Goal: Obtain resource: Download file/media

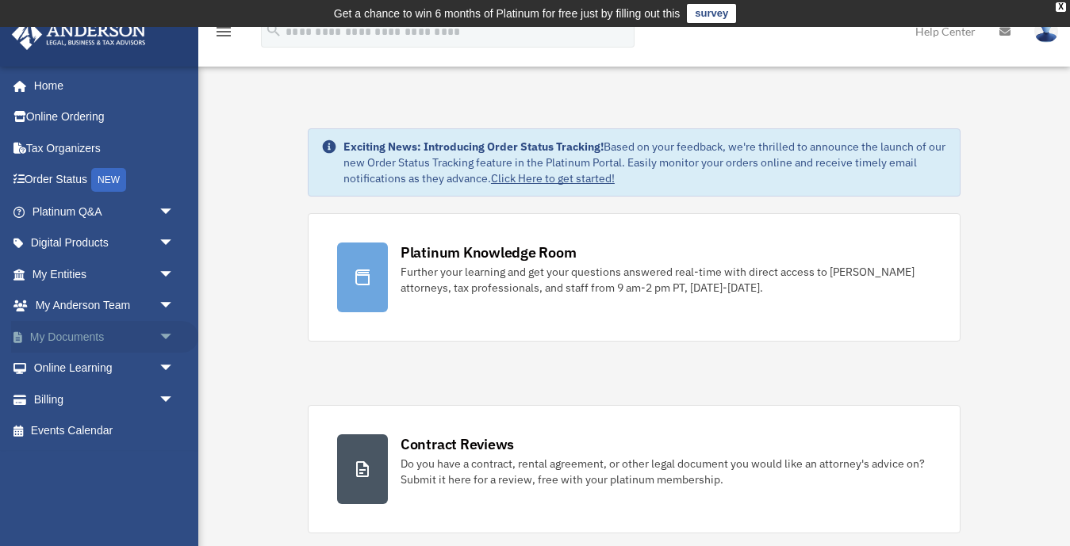
click at [168, 334] on span "arrow_drop_down" at bounding box center [175, 337] width 32 height 33
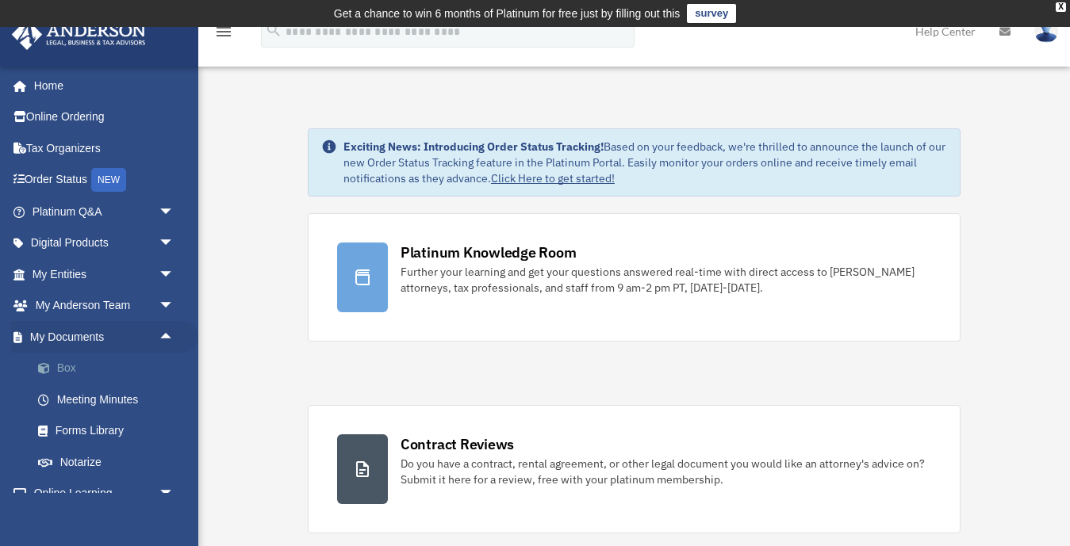
click at [73, 363] on link "Box" at bounding box center [110, 369] width 176 height 32
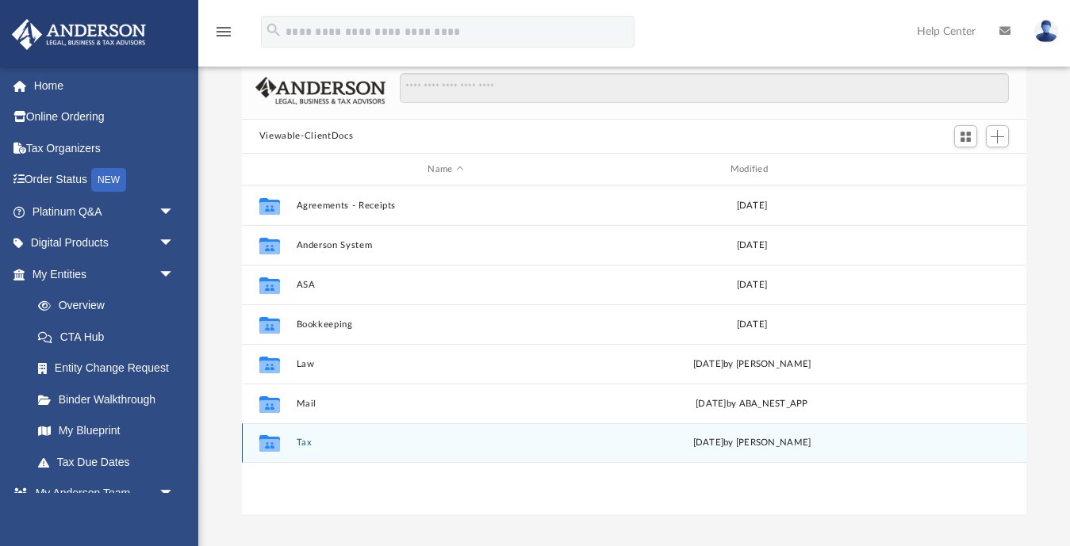
scroll to position [112, 0]
click at [303, 435] on div "Collaborated Folder Tax Mon Jul 14 2025 by Shaqedra Riley" at bounding box center [634, 443] width 784 height 40
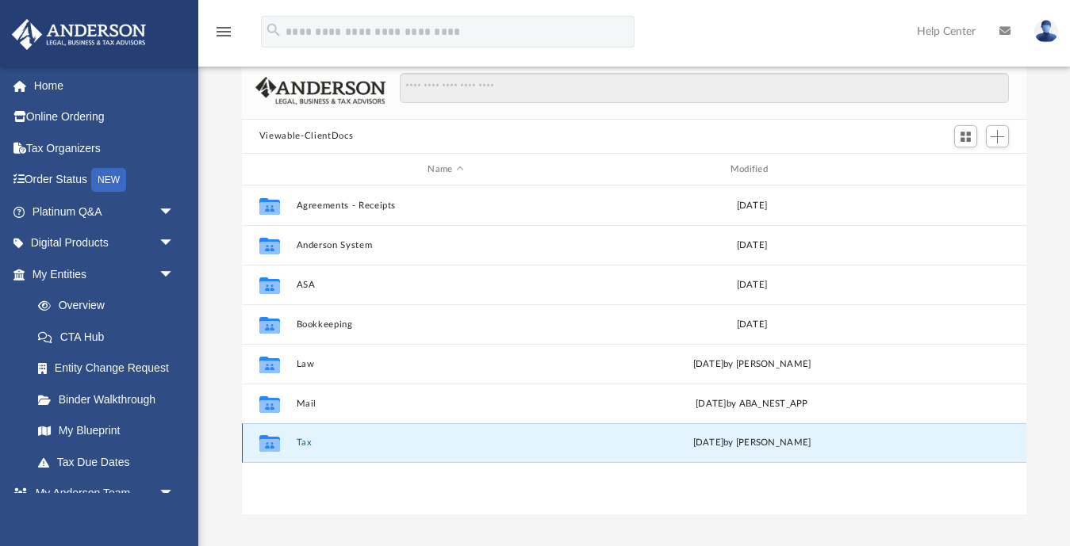
click at [297, 450] on div "Collaborated Folder Tax Mon Jul 14 2025 by Shaqedra Riley" at bounding box center [634, 443] width 784 height 40
click at [300, 446] on button "Tax" at bounding box center [445, 443] width 299 height 10
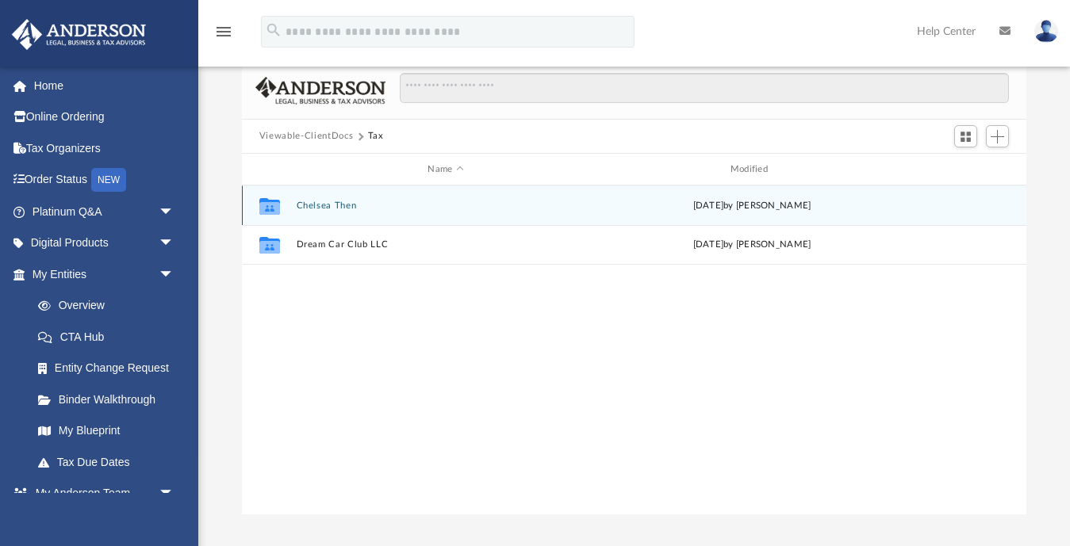
click at [318, 205] on button "Chelsea Then" at bounding box center [445, 206] width 299 height 10
click at [327, 209] on button "2022 Taxes" at bounding box center [445, 206] width 299 height 10
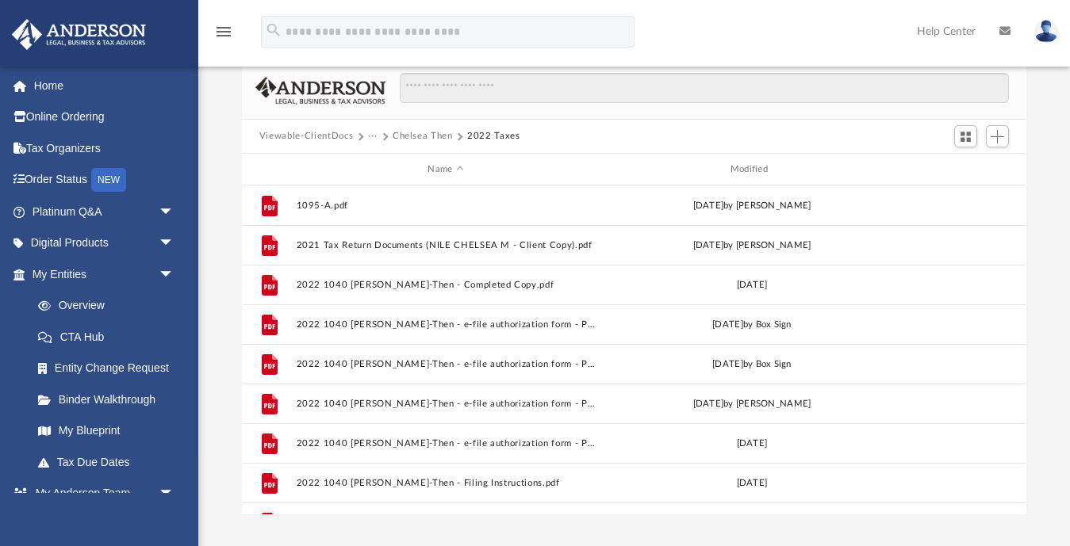
scroll to position [0, 0]
click at [427, 137] on button "Chelsea Then" at bounding box center [422, 136] width 60 height 14
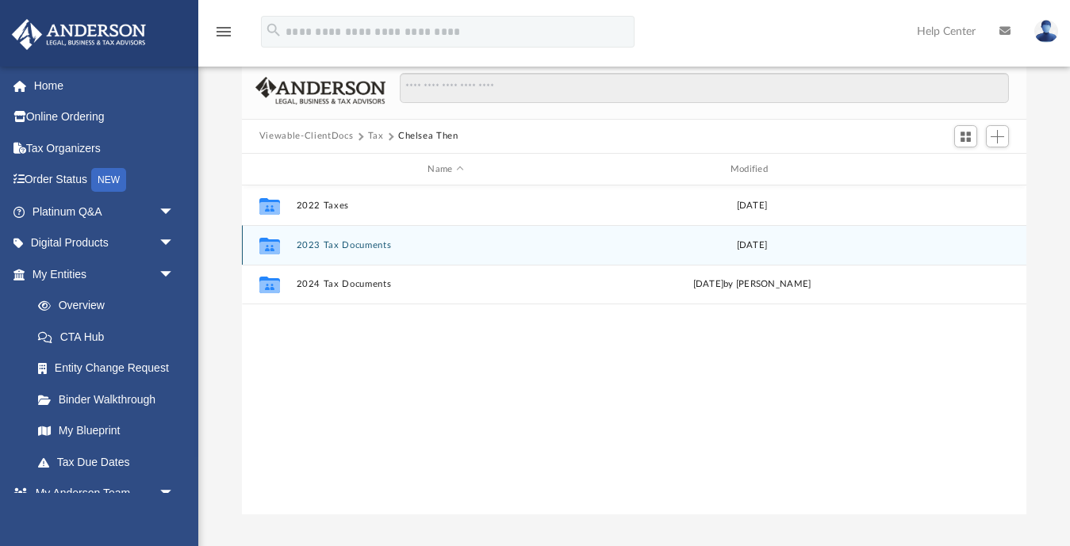
click at [327, 247] on button "2023 Tax Documents" at bounding box center [445, 245] width 299 height 10
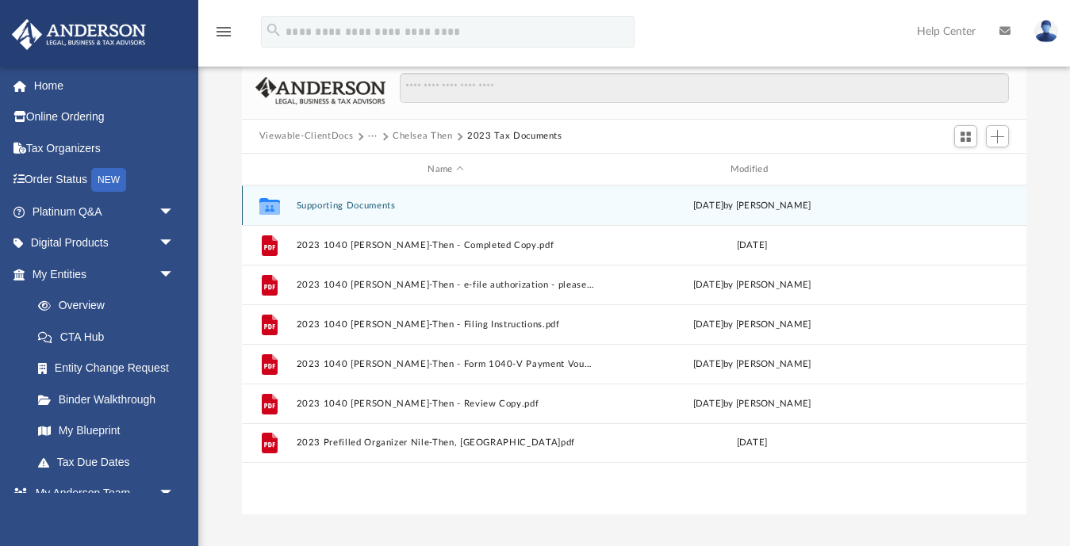
click at [331, 206] on button "Supporting Documents" at bounding box center [445, 206] width 299 height 10
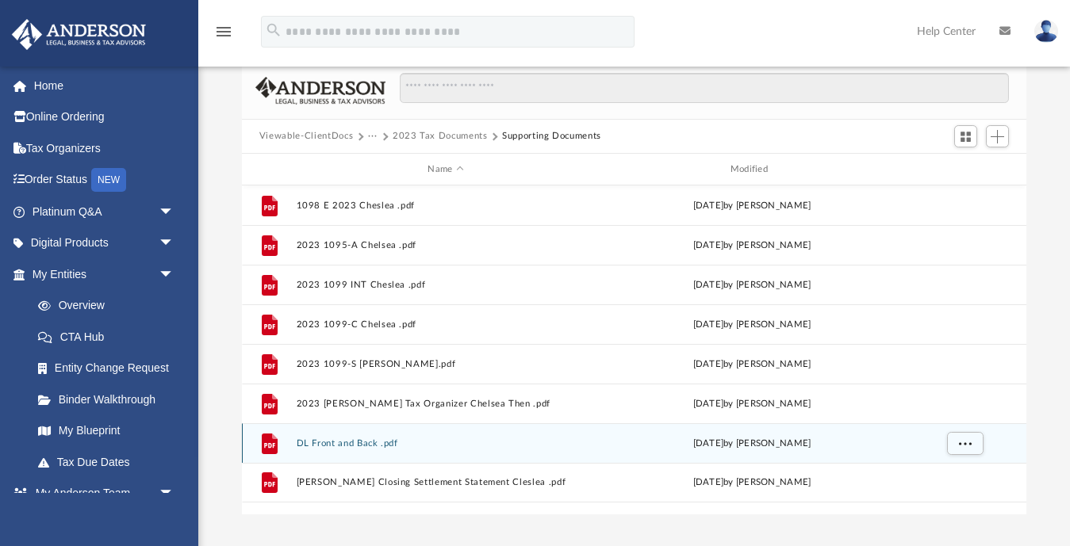
click at [377, 441] on button "DL Front and Back .pdf" at bounding box center [445, 443] width 299 height 10
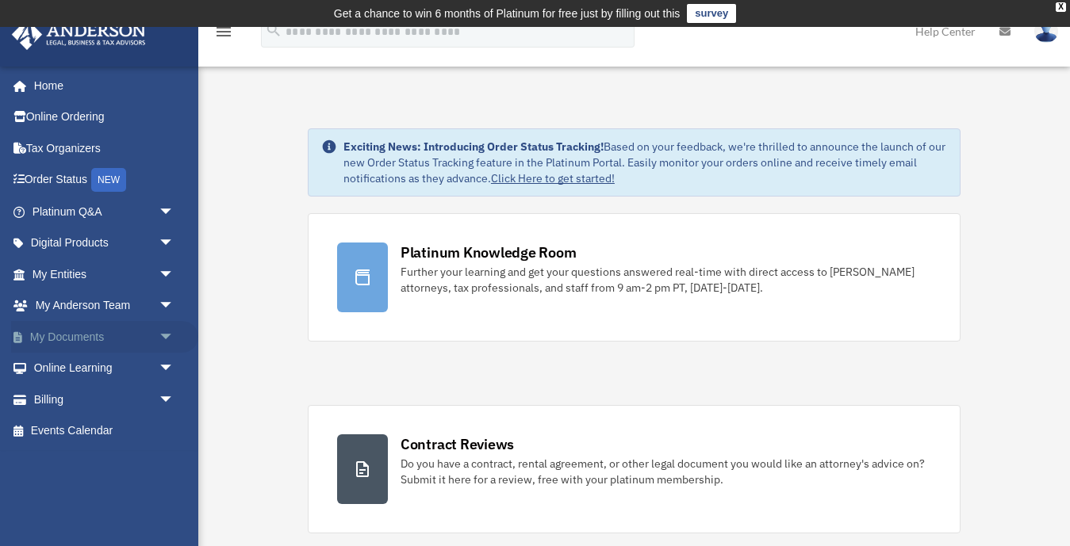
click at [174, 333] on span "arrow_drop_down" at bounding box center [175, 337] width 32 height 33
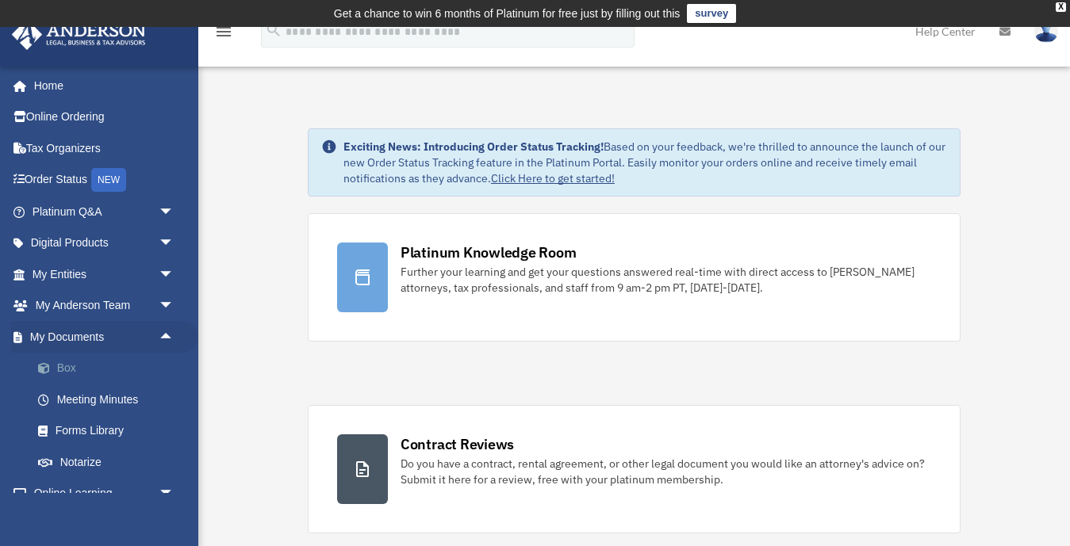
click at [64, 362] on link "Box" at bounding box center [110, 369] width 176 height 32
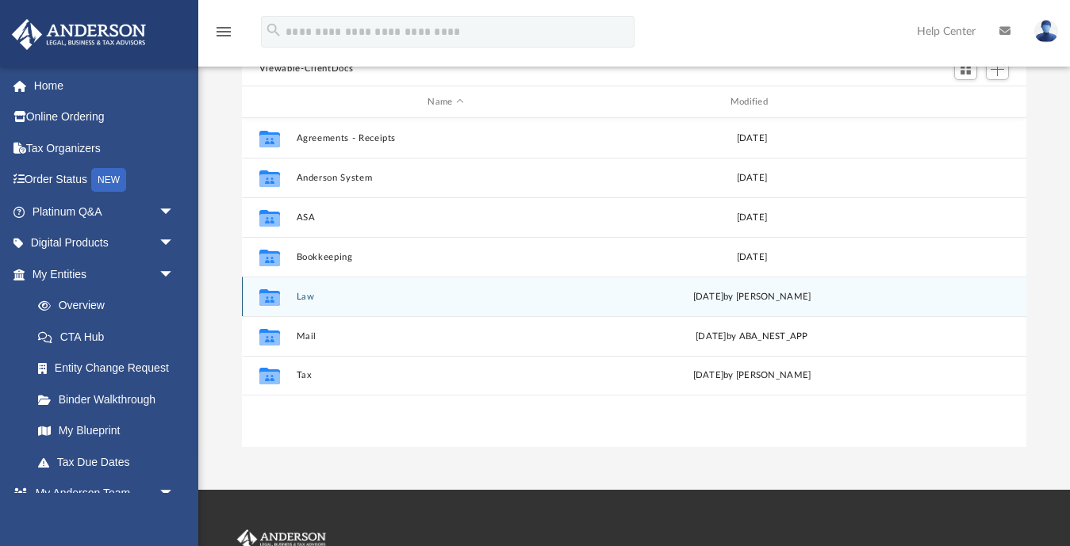
scroll to position [182, 0]
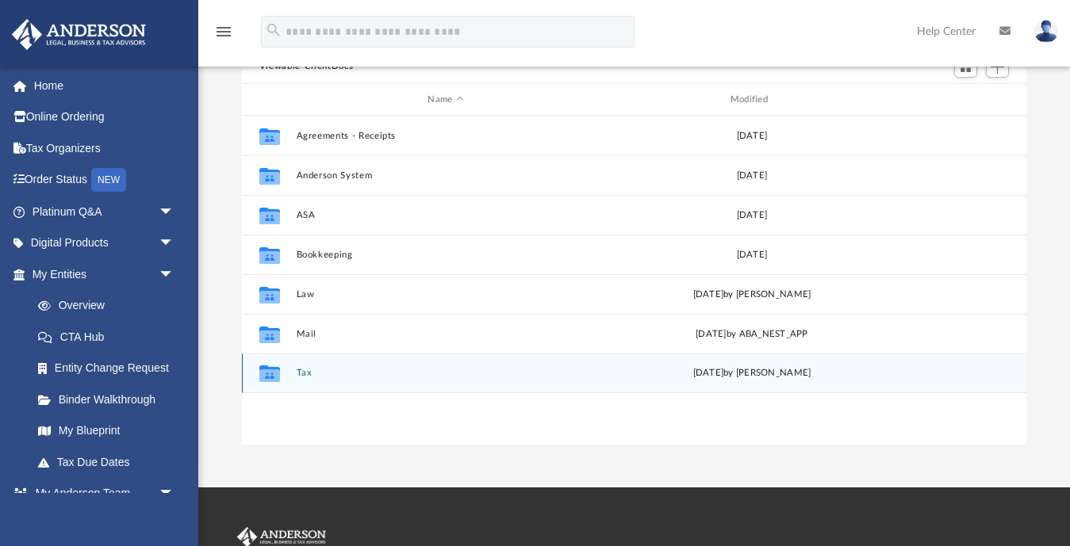
click at [308, 372] on button "Tax" at bounding box center [445, 374] width 299 height 10
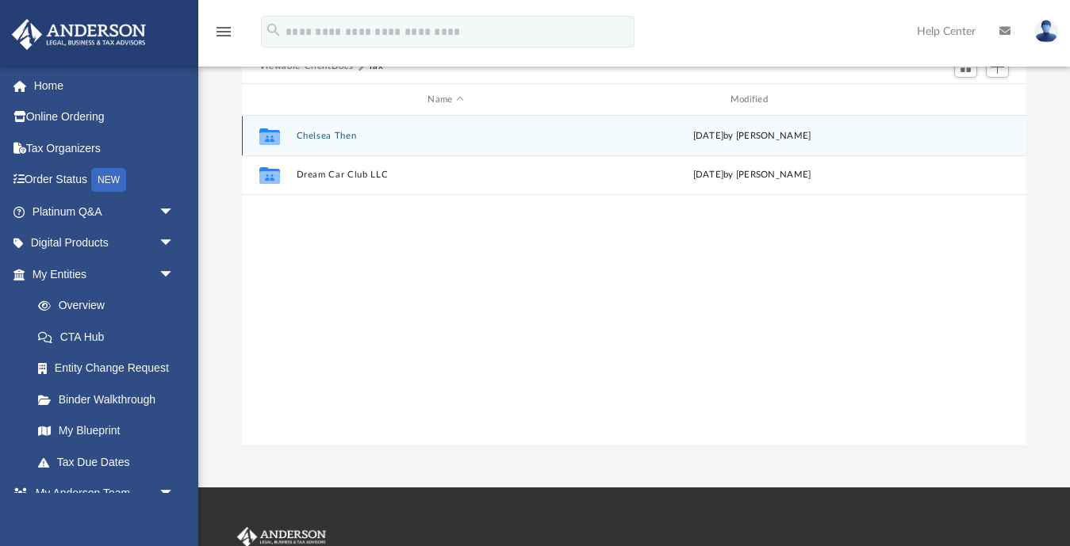
click at [305, 135] on button "Chelsea Then" at bounding box center [445, 136] width 299 height 10
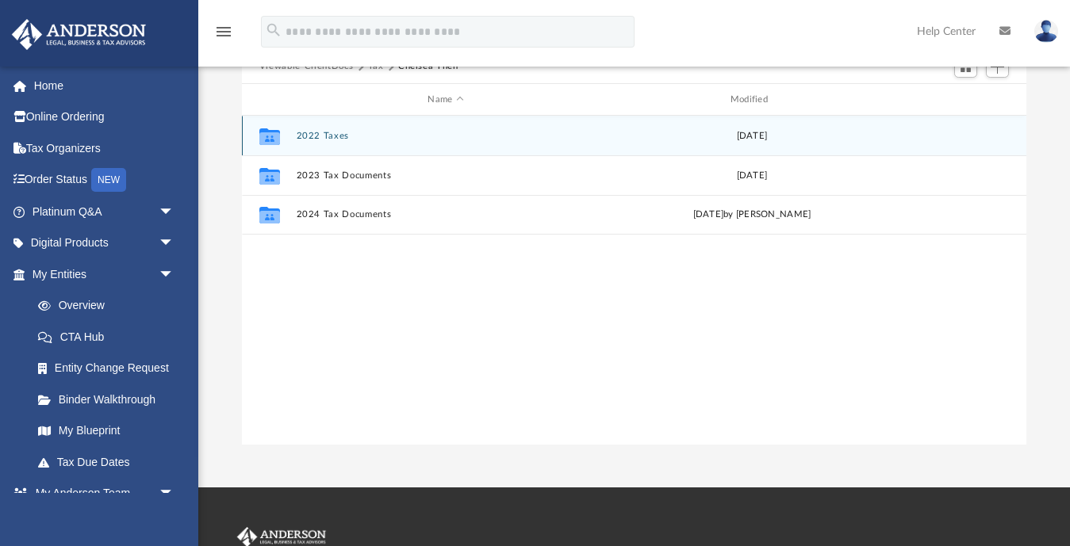
click at [318, 137] on button "2022 Taxes" at bounding box center [445, 136] width 299 height 10
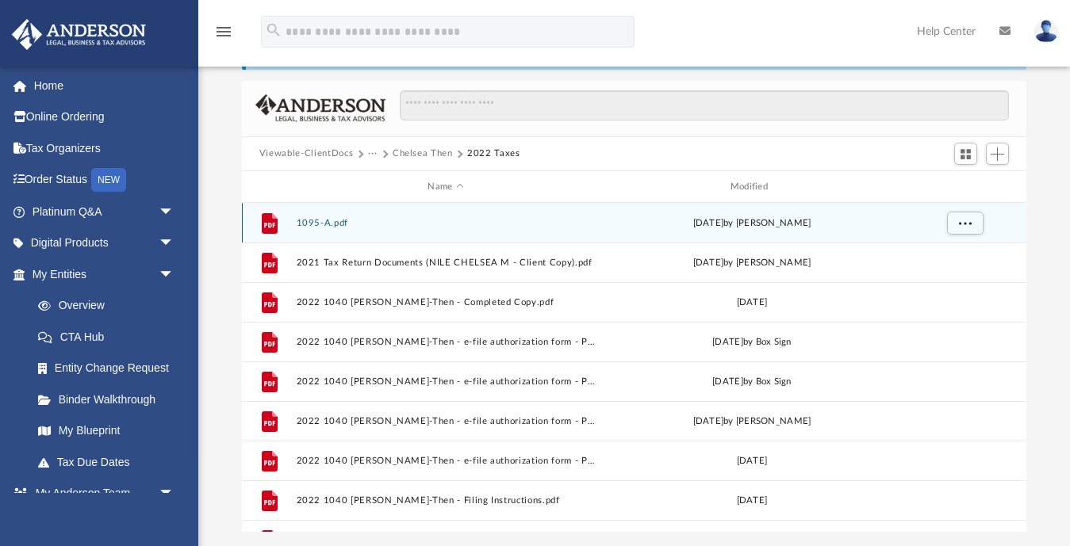
scroll to position [92, 0]
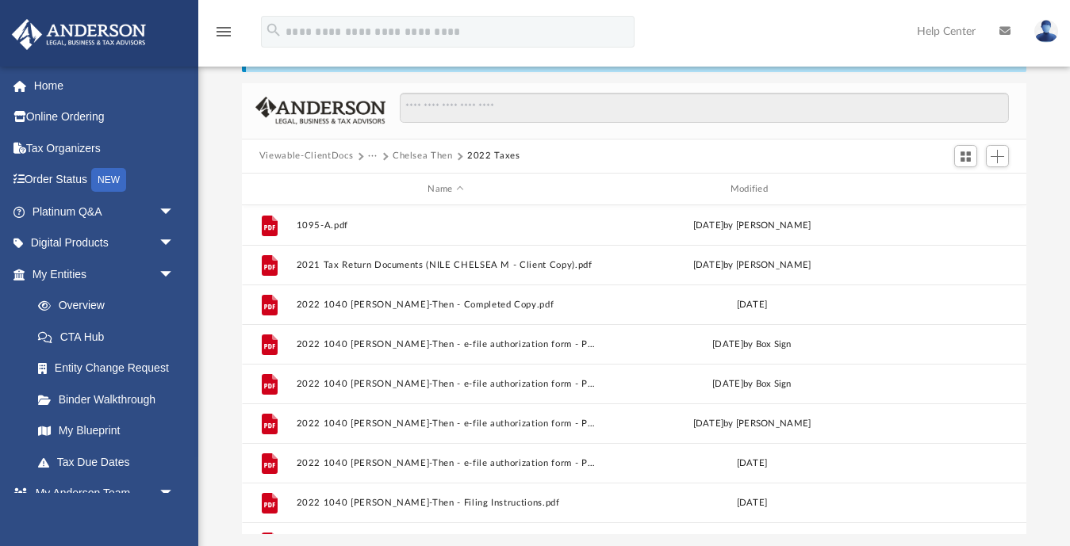
click at [417, 153] on button "Chelsea Then" at bounding box center [422, 156] width 60 height 14
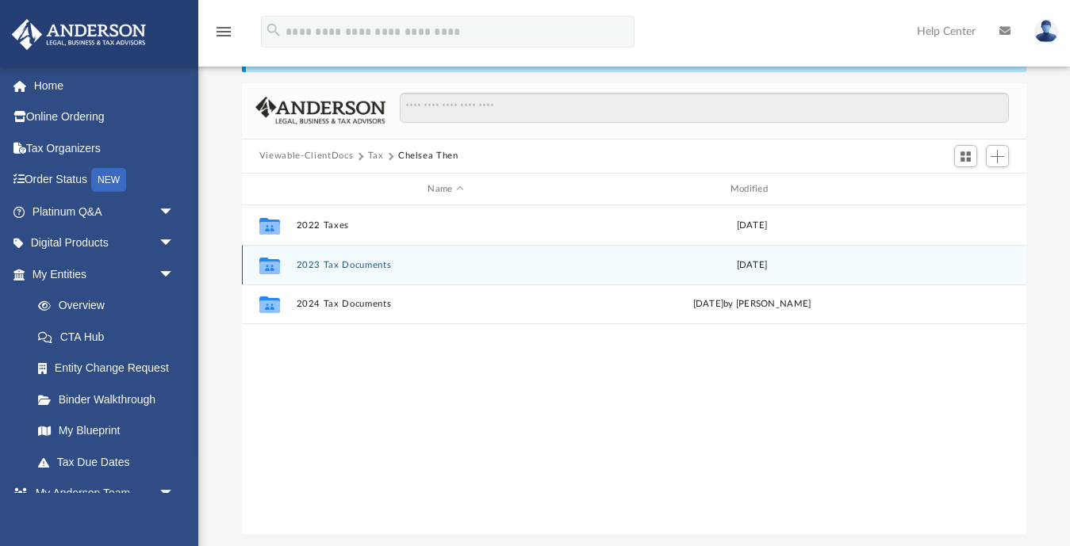
click at [321, 262] on button "2023 Tax Documents" at bounding box center [445, 265] width 299 height 10
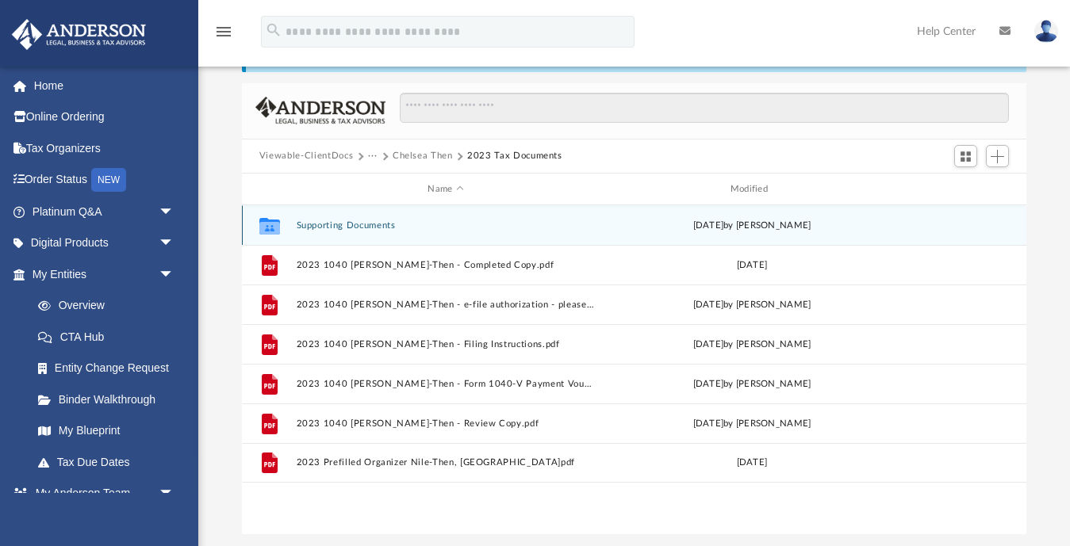
click at [354, 228] on button "Supporting Documents" at bounding box center [445, 225] width 299 height 10
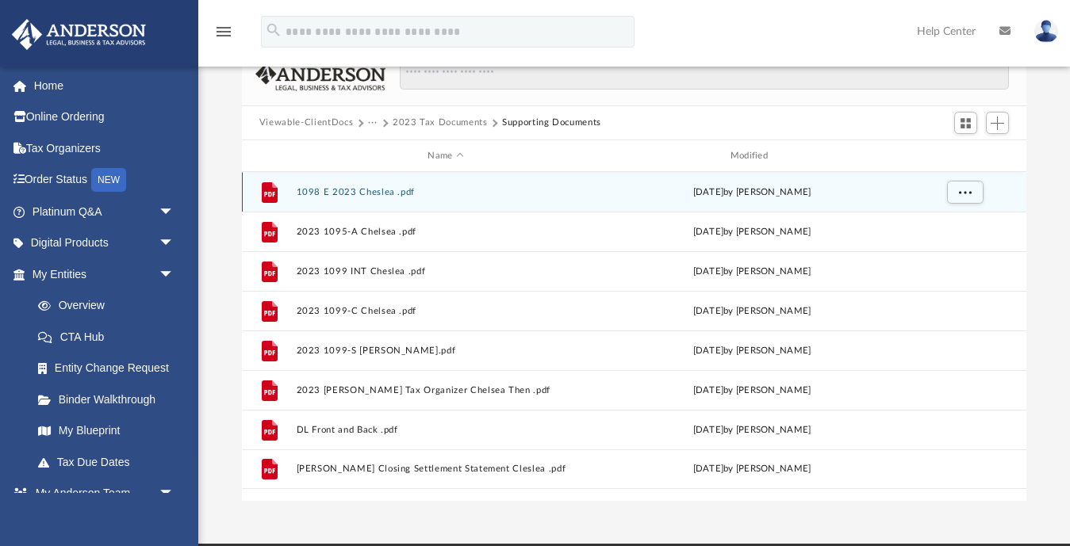
scroll to position [134, 0]
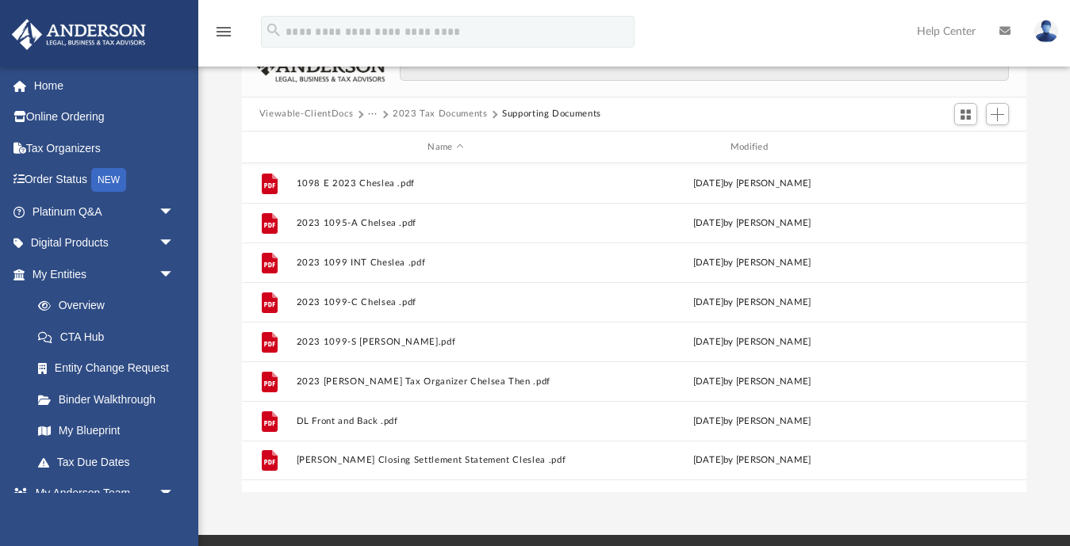
click at [342, 113] on button "Viewable-ClientDocs" at bounding box center [306, 114] width 94 height 14
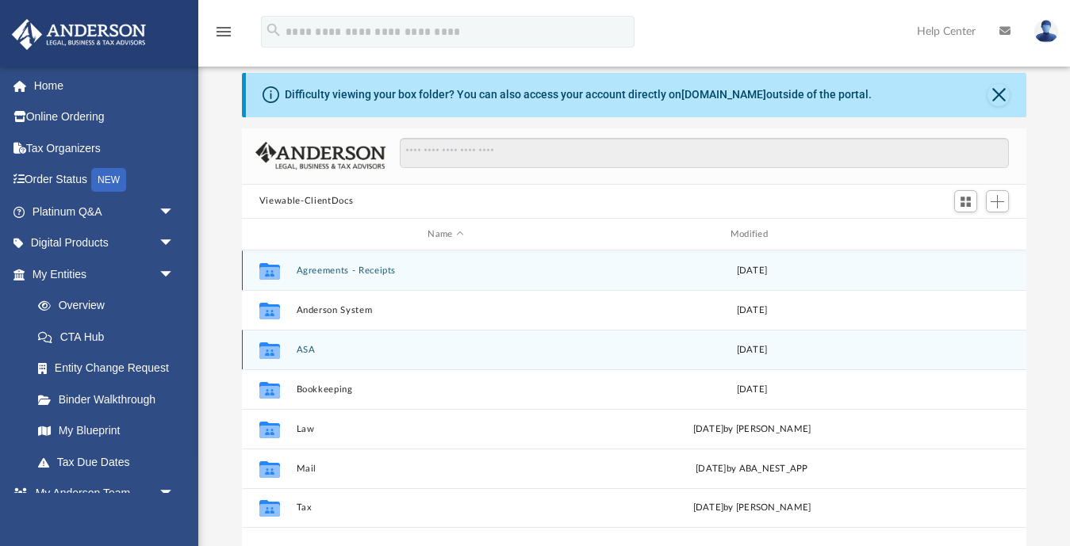
scroll to position [58, 0]
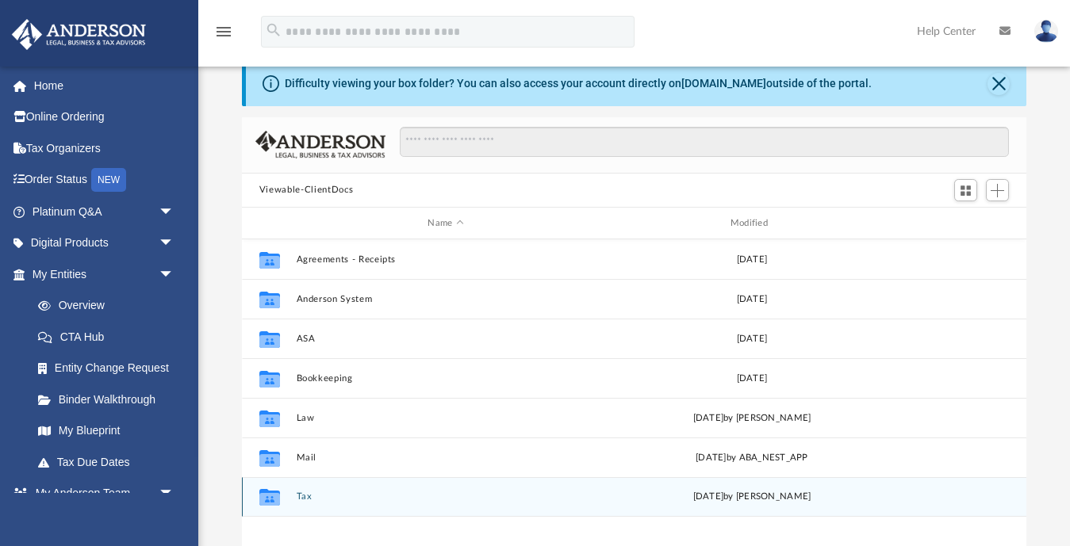
click at [300, 496] on button "Tax" at bounding box center [445, 497] width 299 height 10
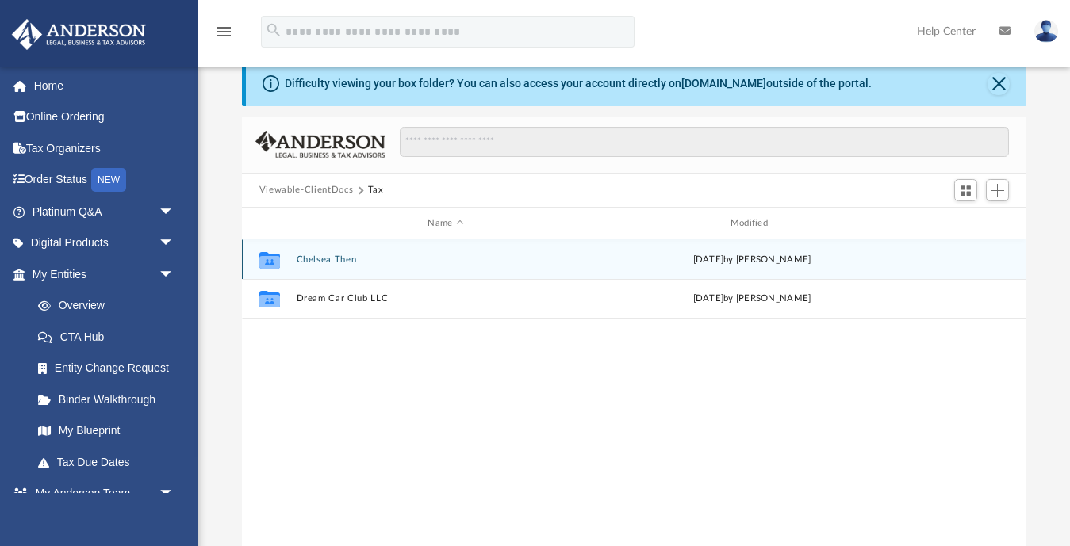
click at [326, 266] on div "Collaborated Folder Chelsea Then Sat Jul 12 2025 by Thomas Then" at bounding box center [634, 259] width 784 height 40
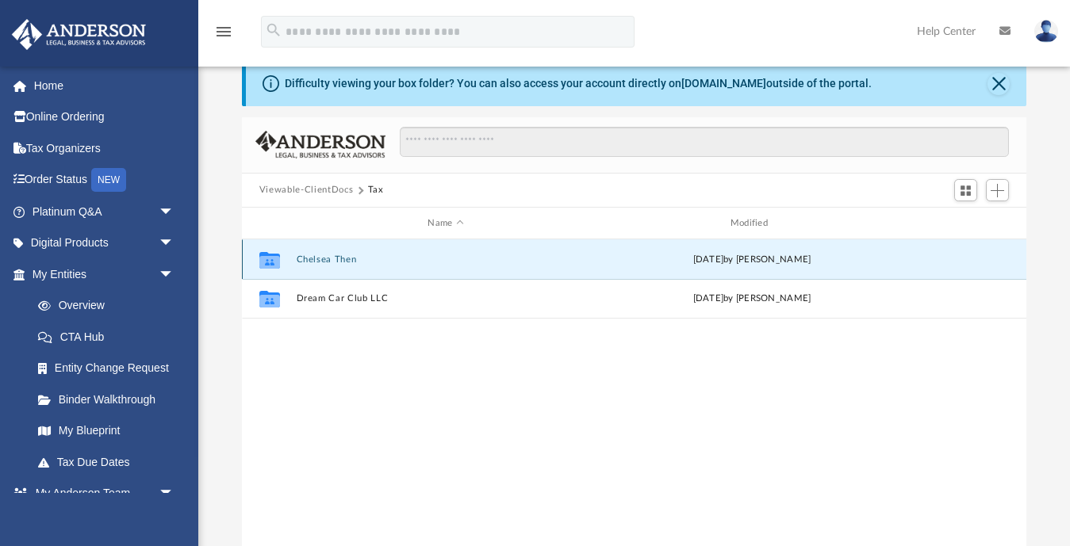
click at [326, 258] on button "Chelsea Then" at bounding box center [445, 260] width 299 height 10
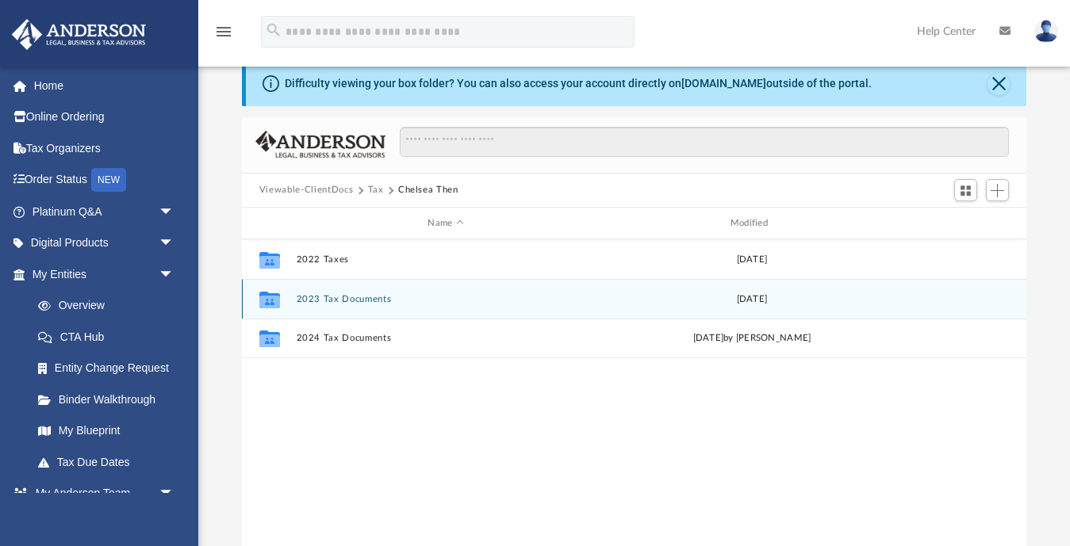
click at [329, 301] on button "2023 Tax Documents" at bounding box center [445, 299] width 299 height 10
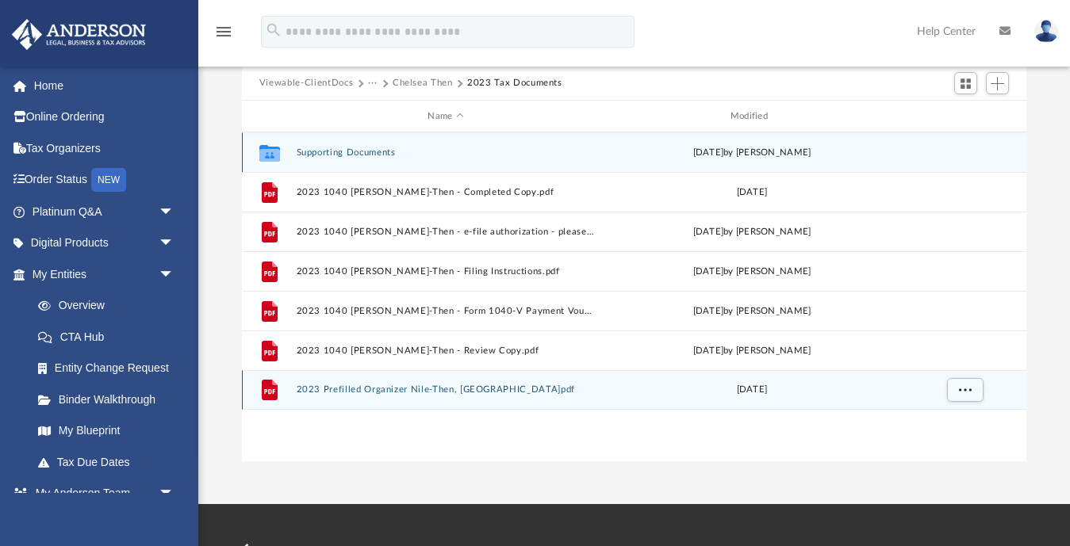
scroll to position [165, 0]
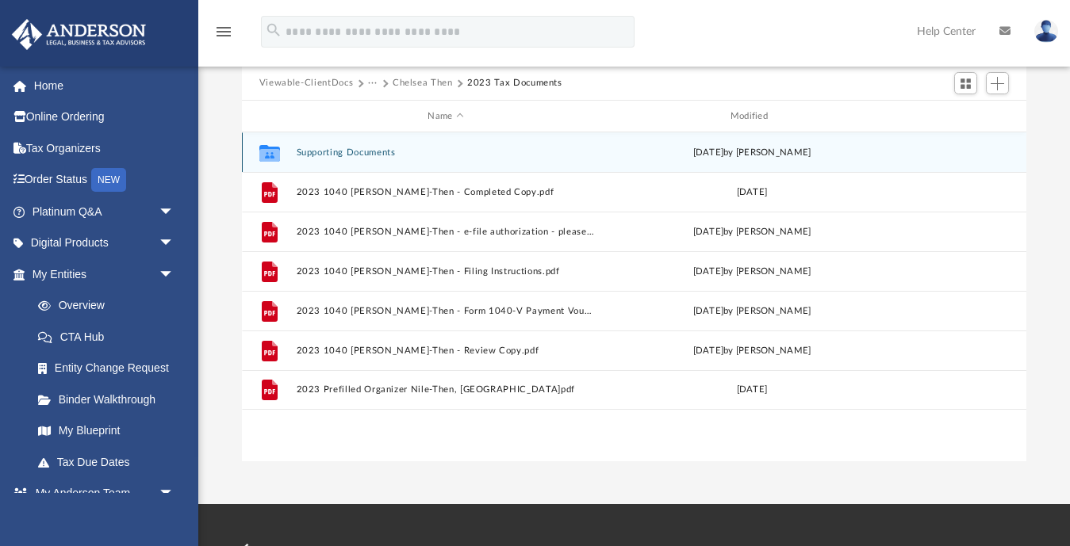
click at [370, 155] on button "Supporting Documents" at bounding box center [445, 152] width 299 height 10
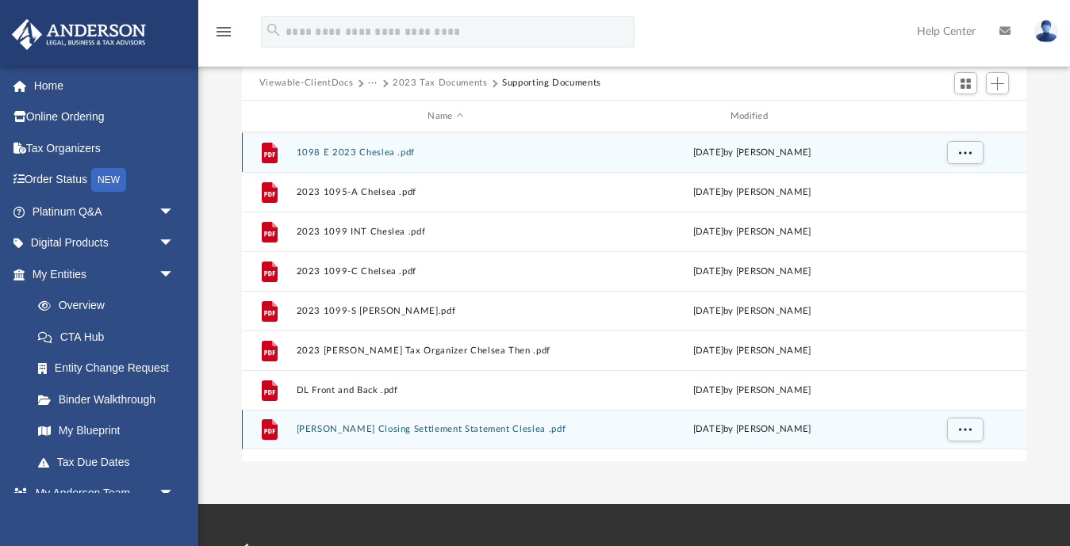
scroll to position [215, 0]
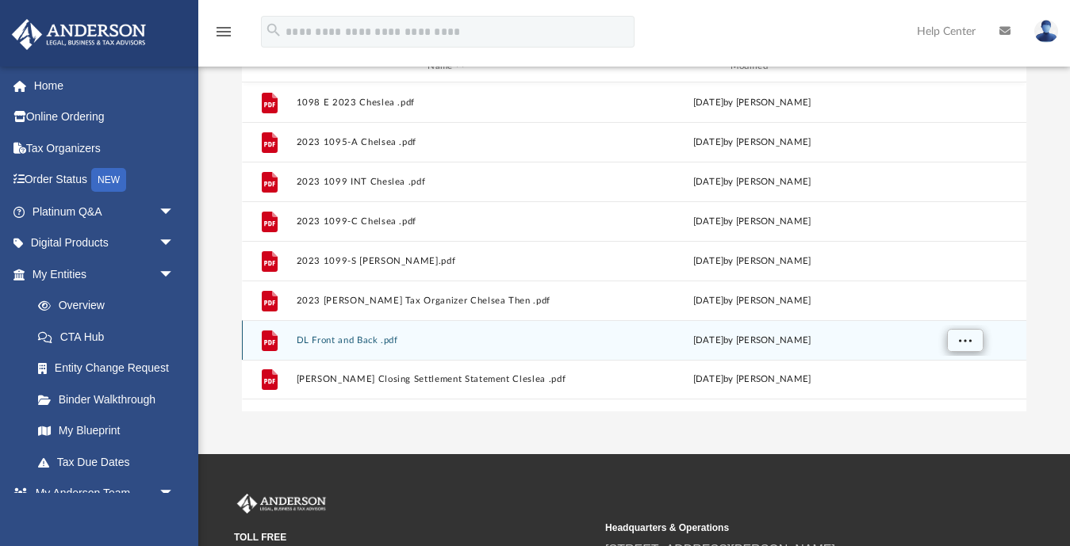
click at [963, 344] on span "More options" at bounding box center [965, 340] width 13 height 9
click at [389, 341] on button "DL Front and Back .pdf" at bounding box center [445, 340] width 299 height 10
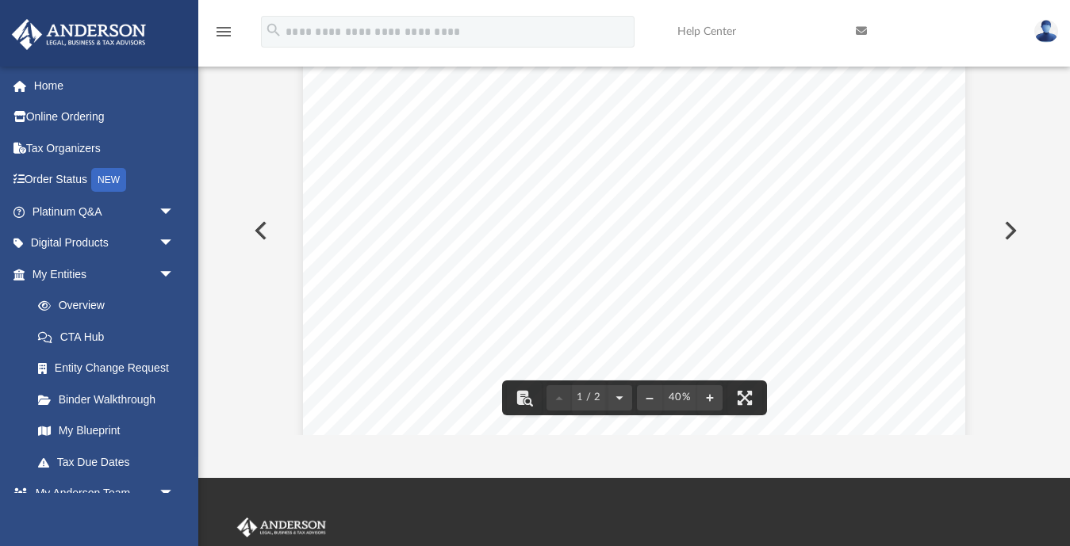
scroll to position [190, 0]
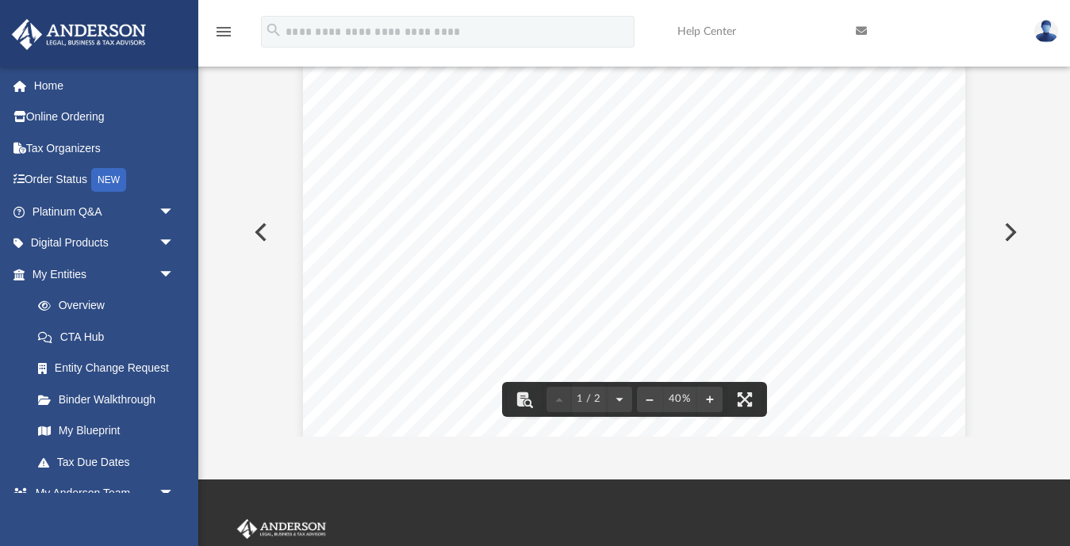
click at [1005, 225] on button "Preview" at bounding box center [1008, 232] width 35 height 44
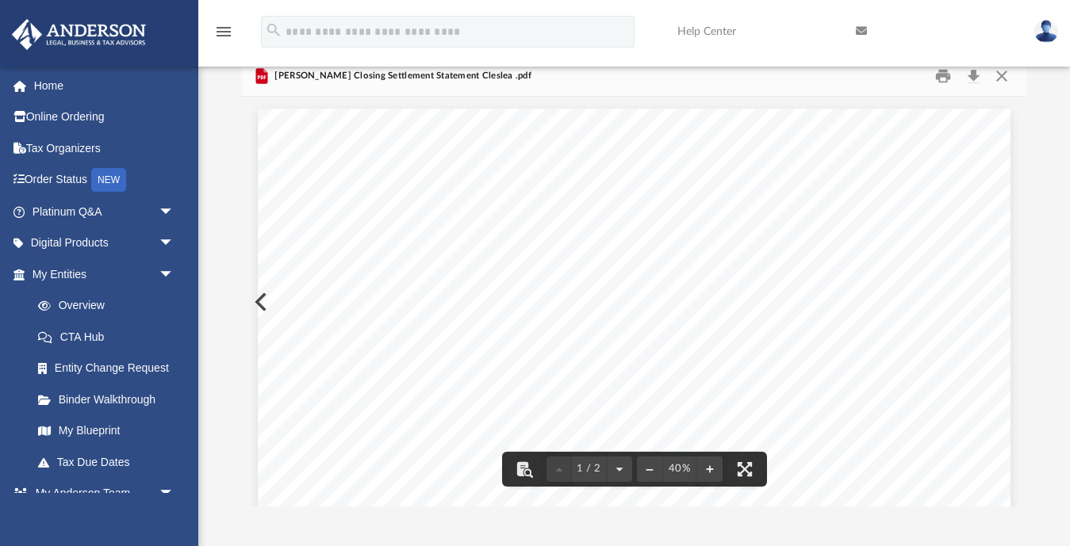
scroll to position [293, 0]
click at [258, 298] on div "Page 1" at bounding box center [634, 351] width 752 height 1070
click at [258, 305] on div "Page 1" at bounding box center [634, 351] width 752 height 1070
click at [1003, 80] on button "Close" at bounding box center [1001, 75] width 29 height 25
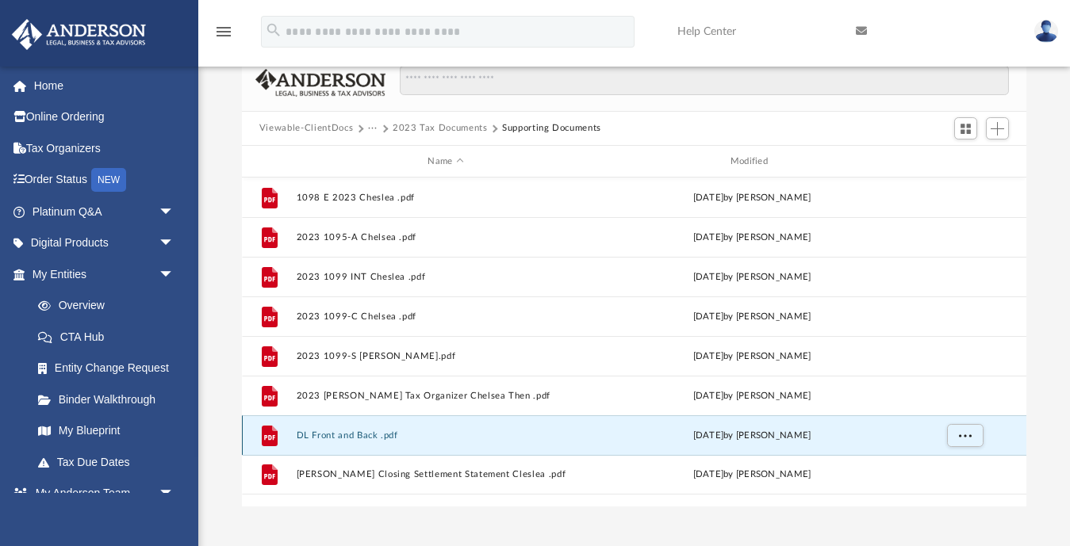
click at [323, 432] on button "DL Front and Back .pdf" at bounding box center [445, 436] width 299 height 10
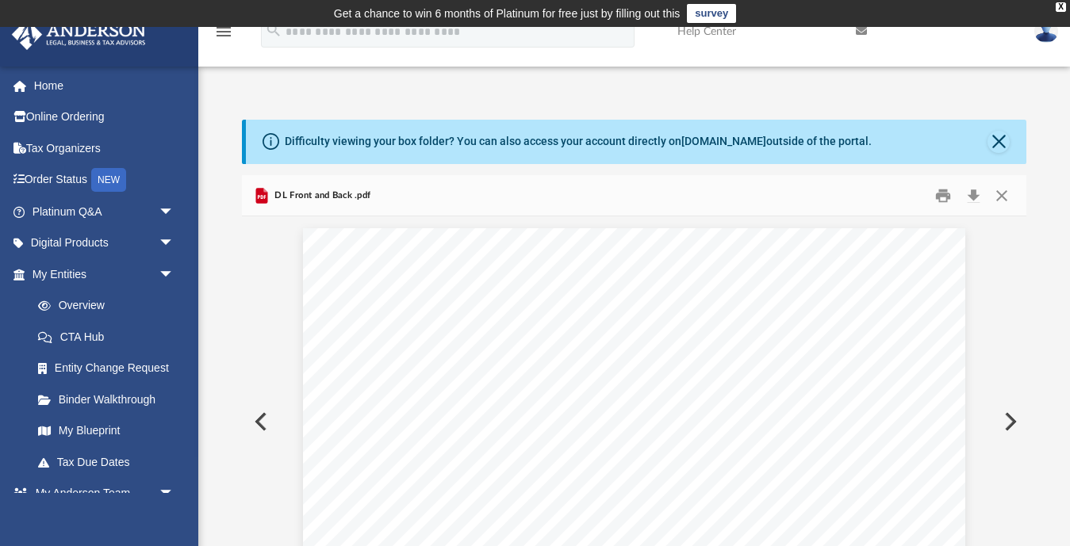
scroll to position [0, 0]
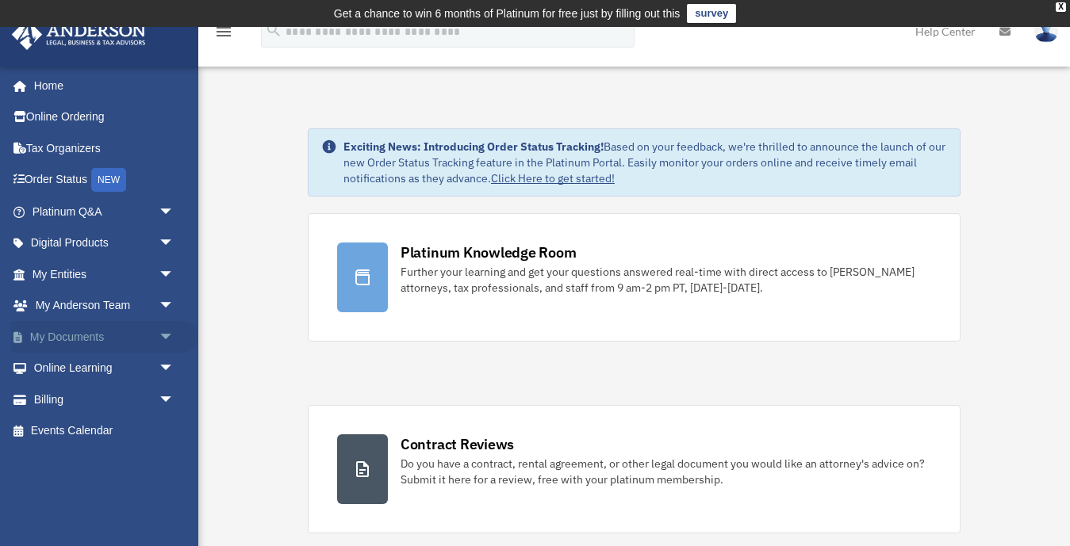
click at [170, 330] on span "arrow_drop_down" at bounding box center [175, 337] width 32 height 33
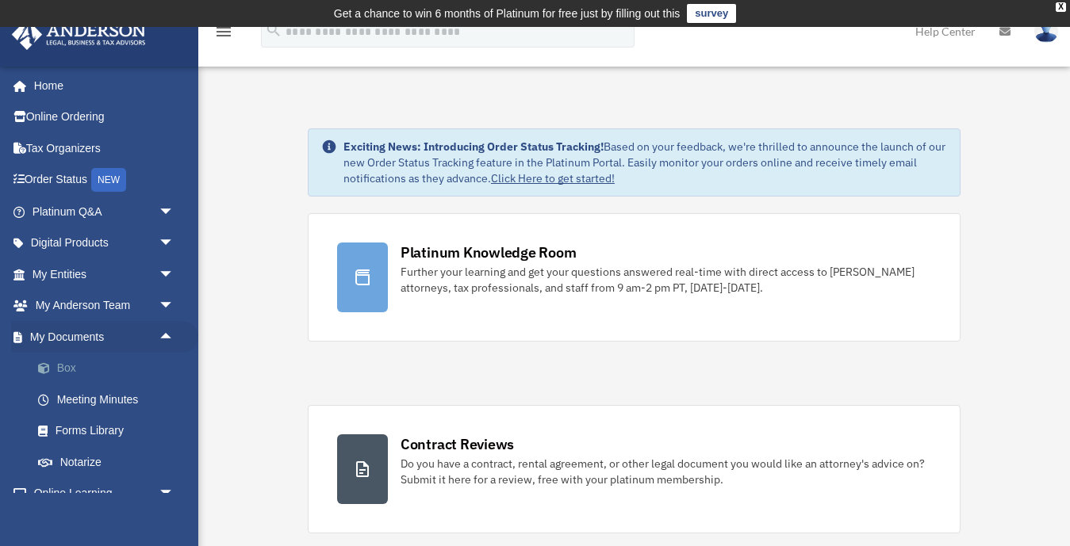
click at [71, 362] on link "Box" at bounding box center [110, 369] width 176 height 32
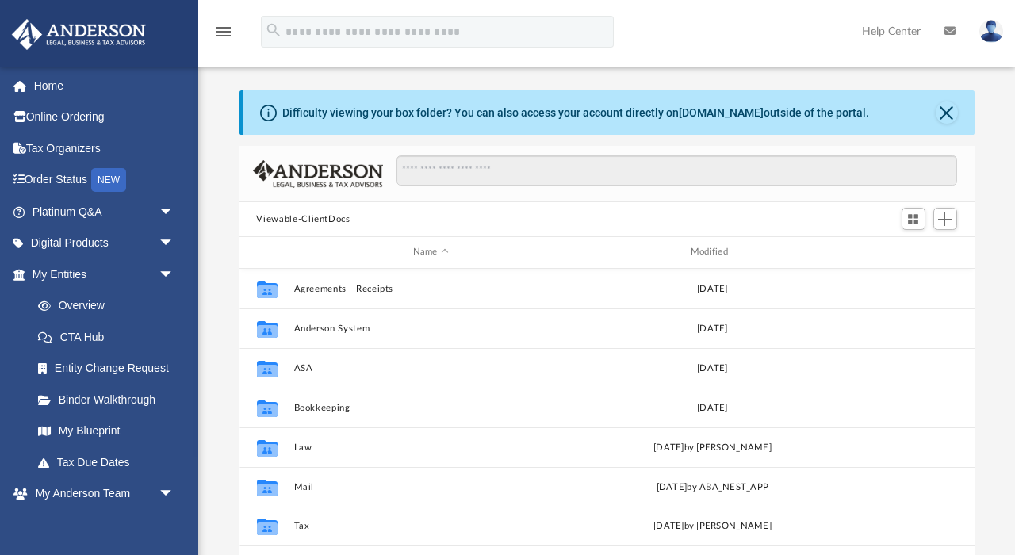
scroll to position [114, 0]
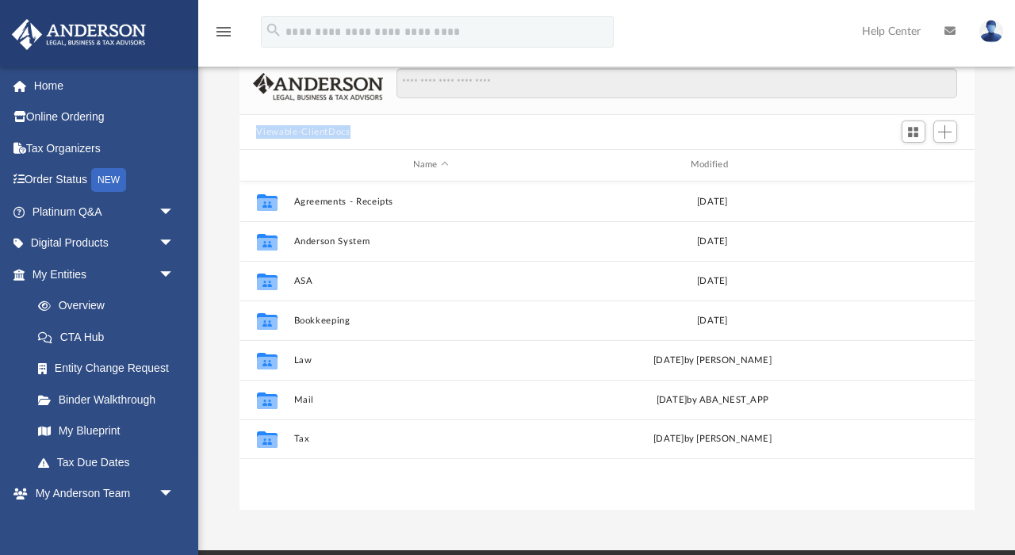
drag, startPoint x: 255, startPoint y: 130, endPoint x: 381, endPoint y: 133, distance: 126.9
click at [381, 133] on div "Viewable-ClientDocs" at bounding box center [606, 132] width 735 height 35
copy button "Viewable-ClientDocs"
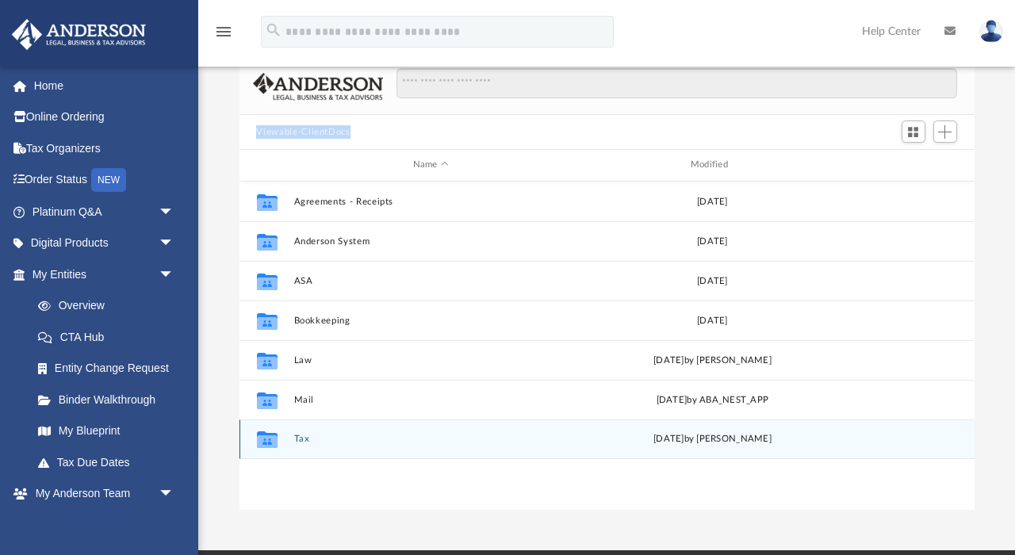
click at [301, 441] on button "Tax" at bounding box center [430, 439] width 274 height 10
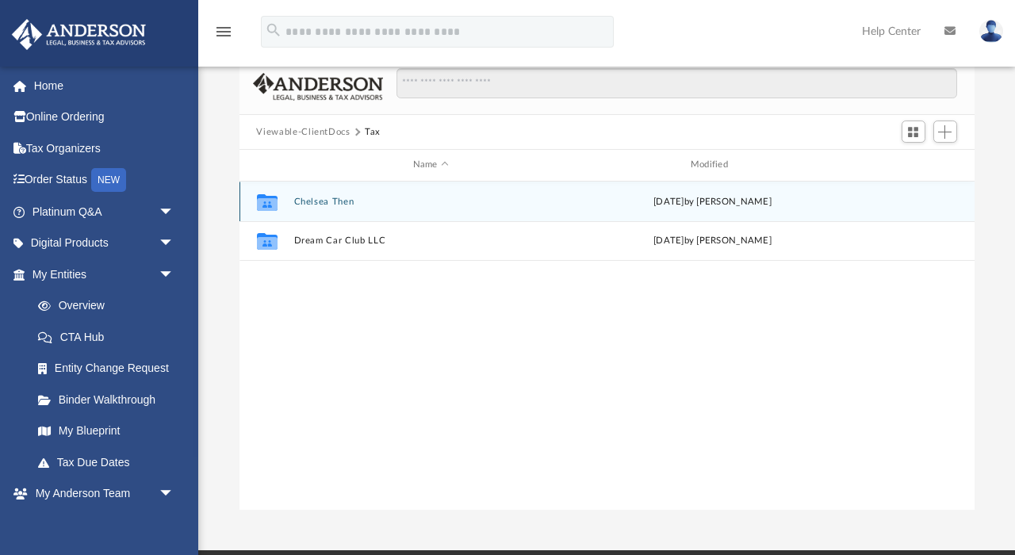
click at [328, 198] on button "Chelsea Then" at bounding box center [430, 202] width 274 height 10
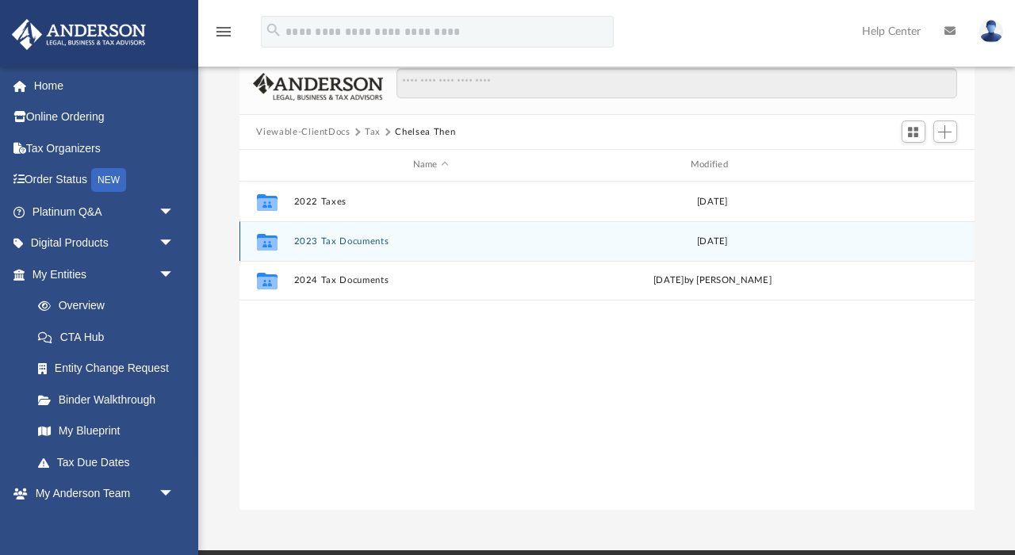
click at [320, 237] on button "2023 Tax Documents" at bounding box center [430, 241] width 274 height 10
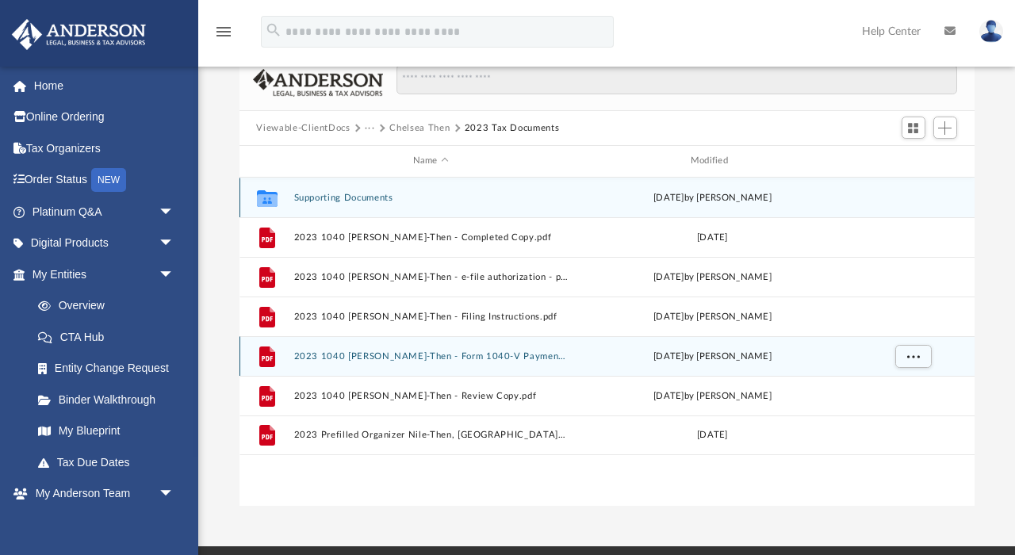
scroll to position [127, 0]
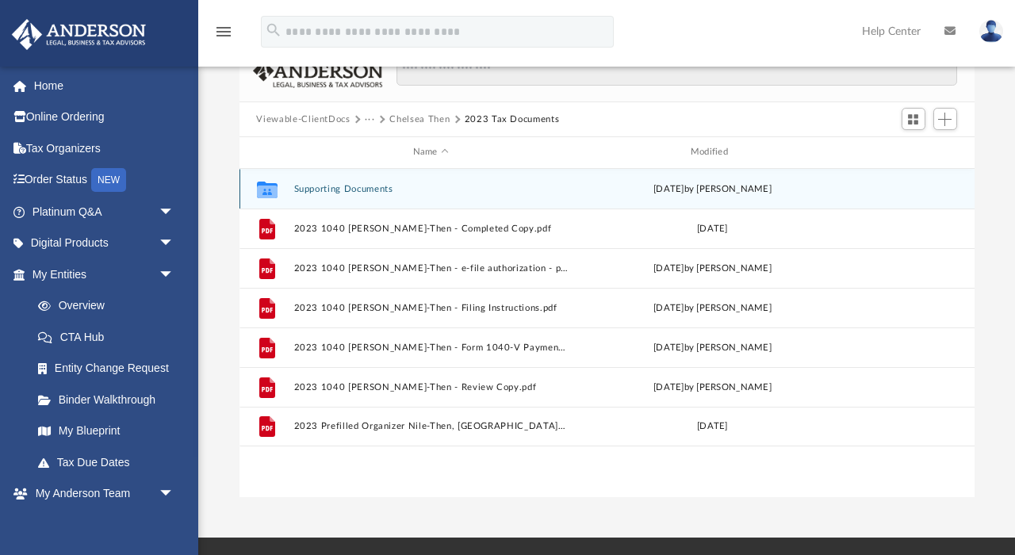
click at [335, 186] on button "Supporting Documents" at bounding box center [430, 189] width 274 height 10
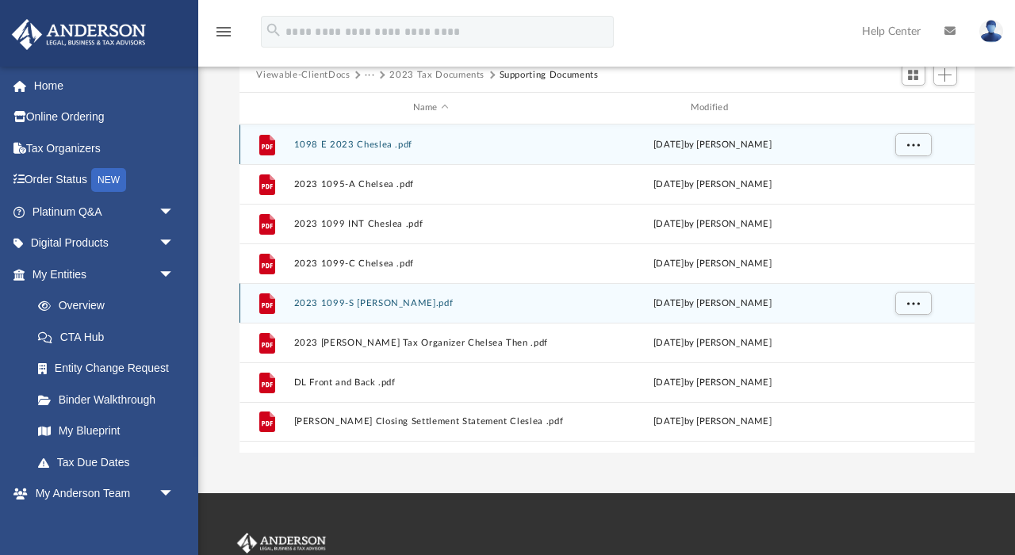
scroll to position [181, 0]
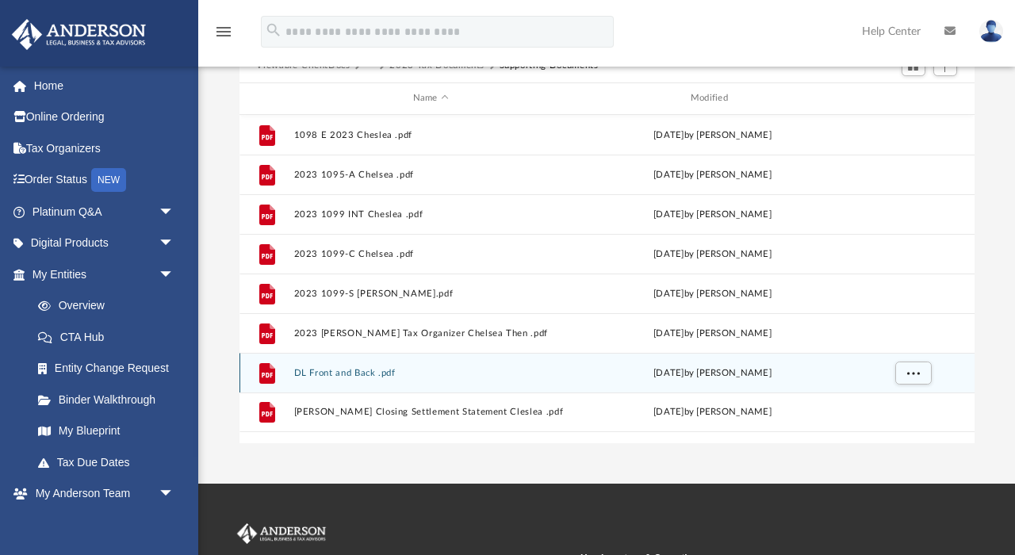
click at [364, 368] on button "DL Front and Back .pdf" at bounding box center [430, 373] width 274 height 10
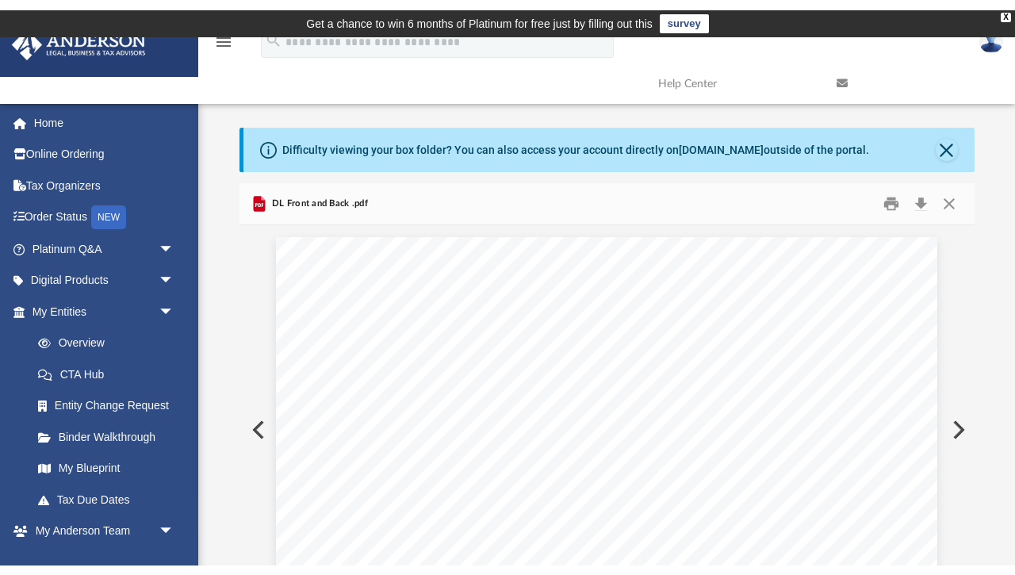
scroll to position [47, 0]
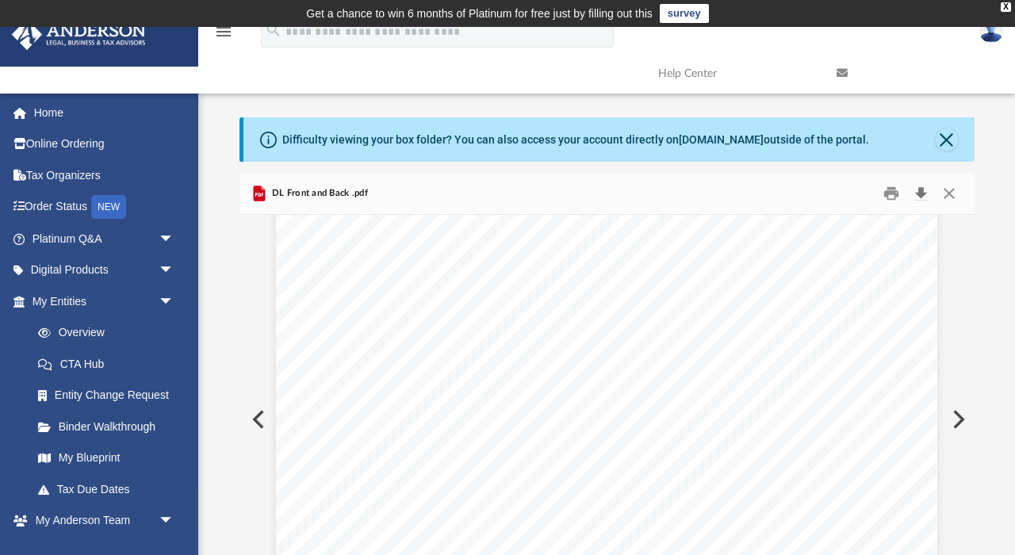
click at [927, 189] on button "Download" at bounding box center [921, 194] width 29 height 25
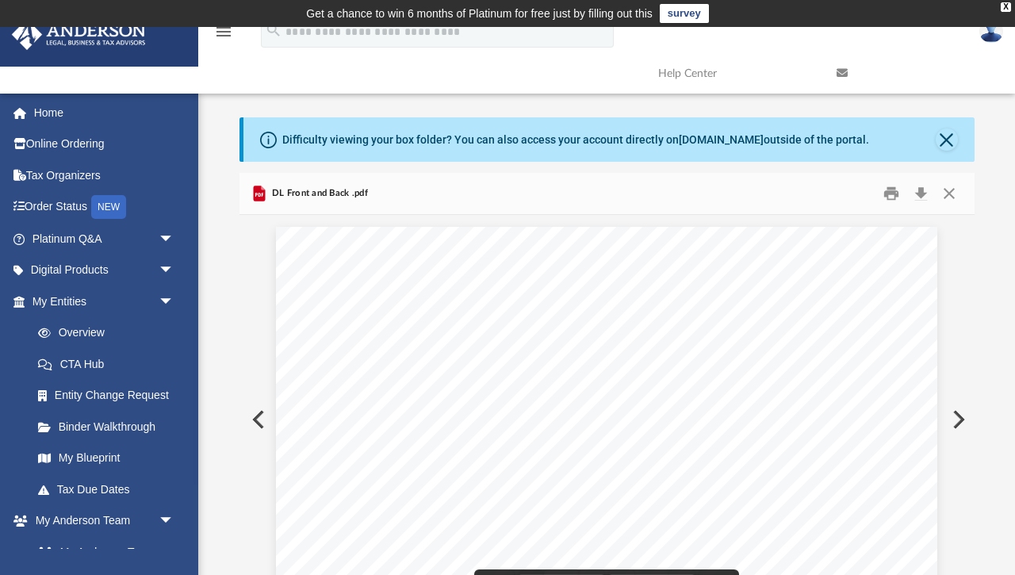
scroll to position [0, 0]
click at [948, 199] on button "Close" at bounding box center [949, 194] width 29 height 25
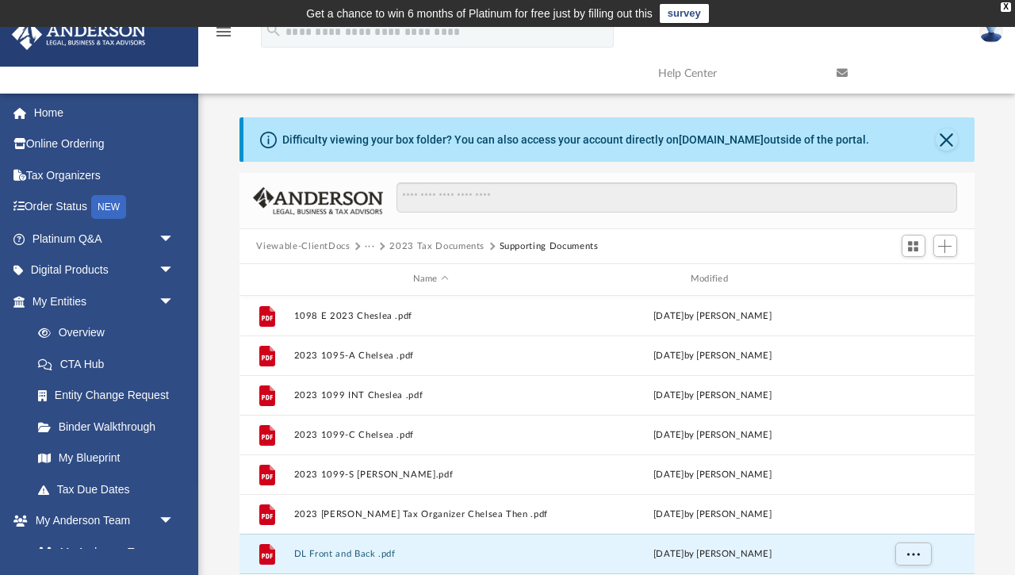
click at [329, 247] on button "Viewable-ClientDocs" at bounding box center [303, 246] width 94 height 14
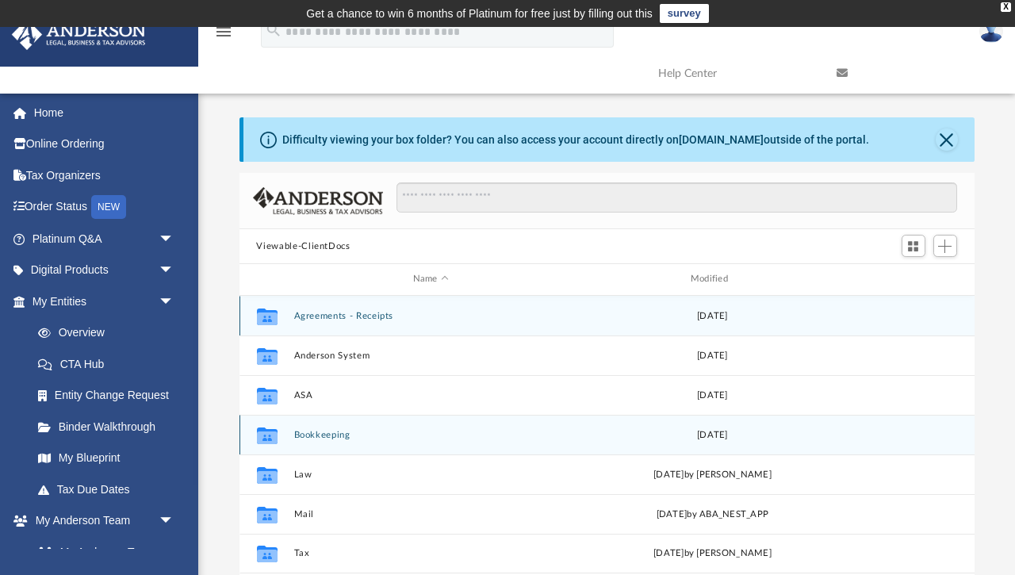
scroll to position [70, 0]
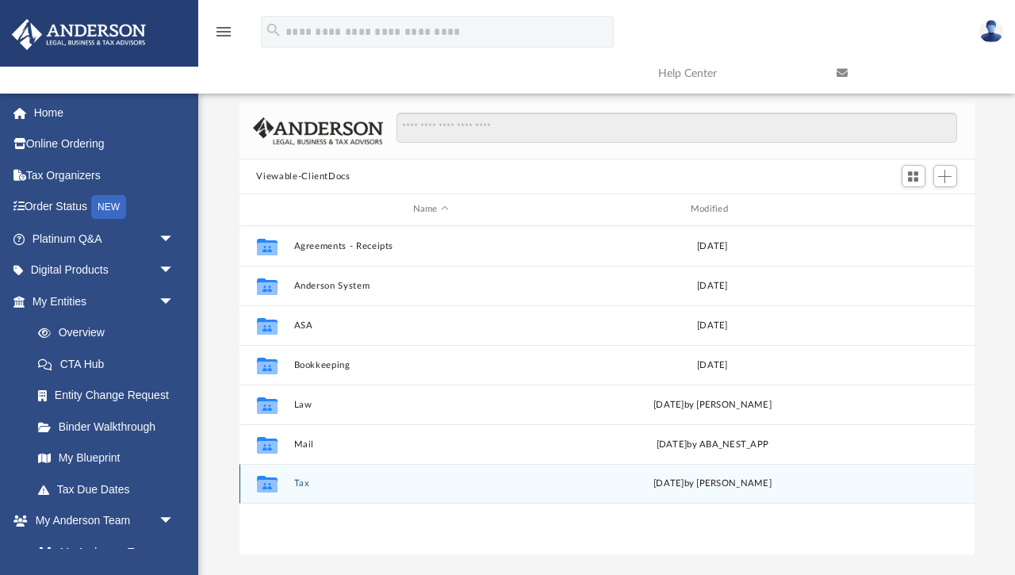
click at [296, 485] on button "Tax" at bounding box center [430, 483] width 274 height 10
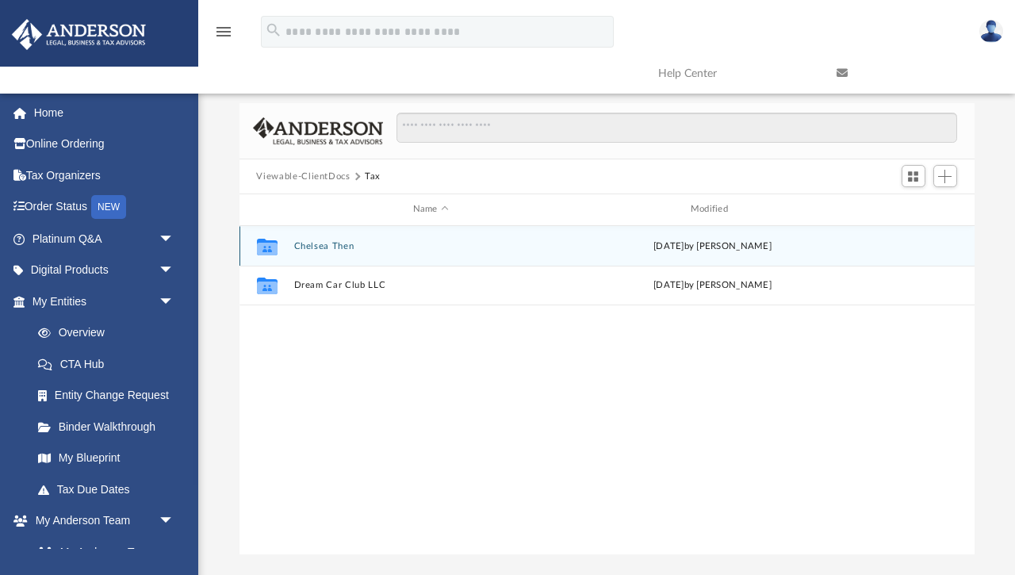
click at [312, 243] on button "Chelsea Then" at bounding box center [430, 246] width 274 height 10
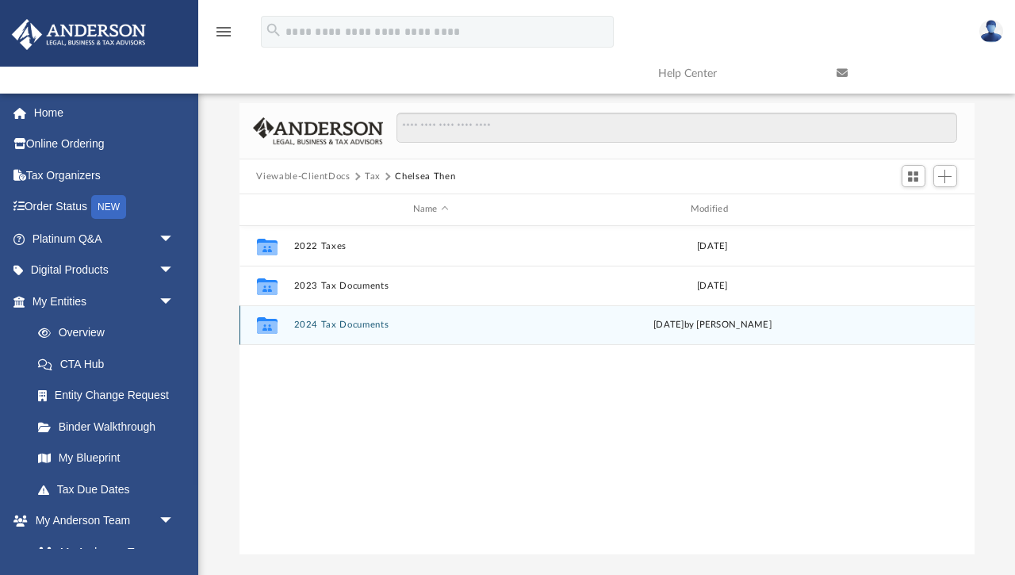
click at [318, 326] on button "2024 Tax Documents" at bounding box center [430, 325] width 274 height 10
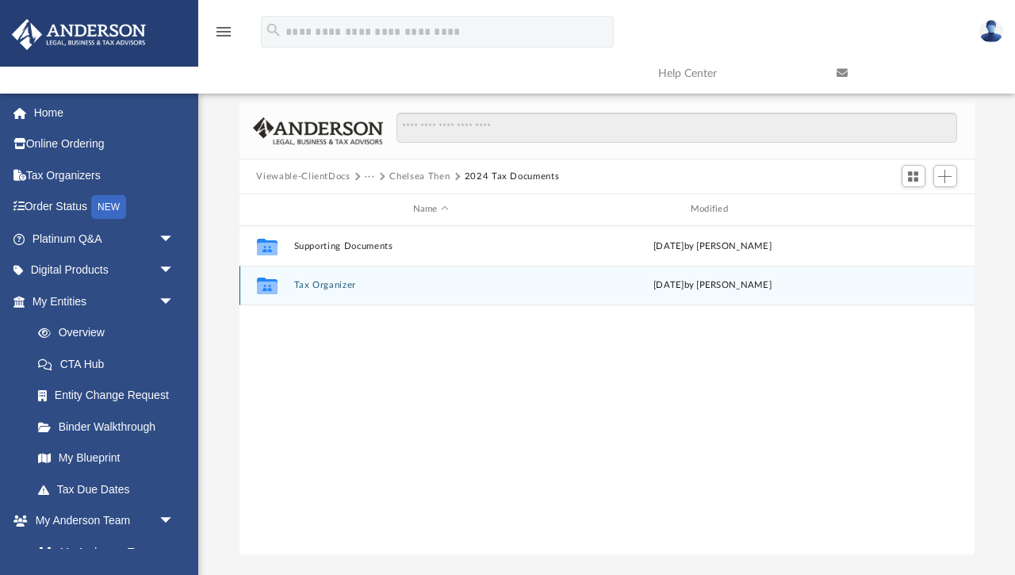
click at [324, 284] on button "Tax Organizer" at bounding box center [430, 285] width 274 height 10
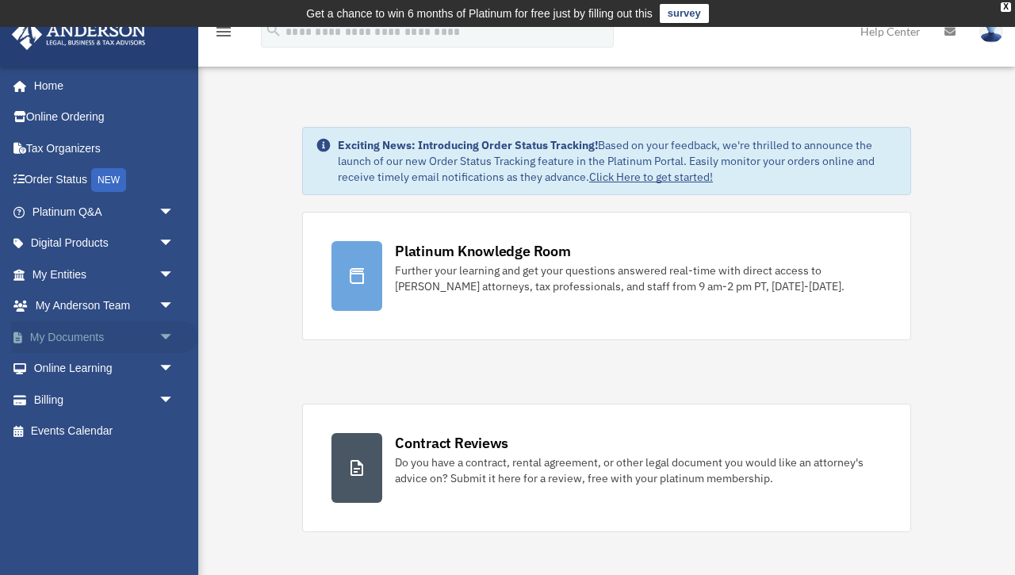
click at [159, 330] on span "arrow_drop_down" at bounding box center [175, 337] width 32 height 33
click at [79, 366] on link "Box" at bounding box center [110, 369] width 176 height 32
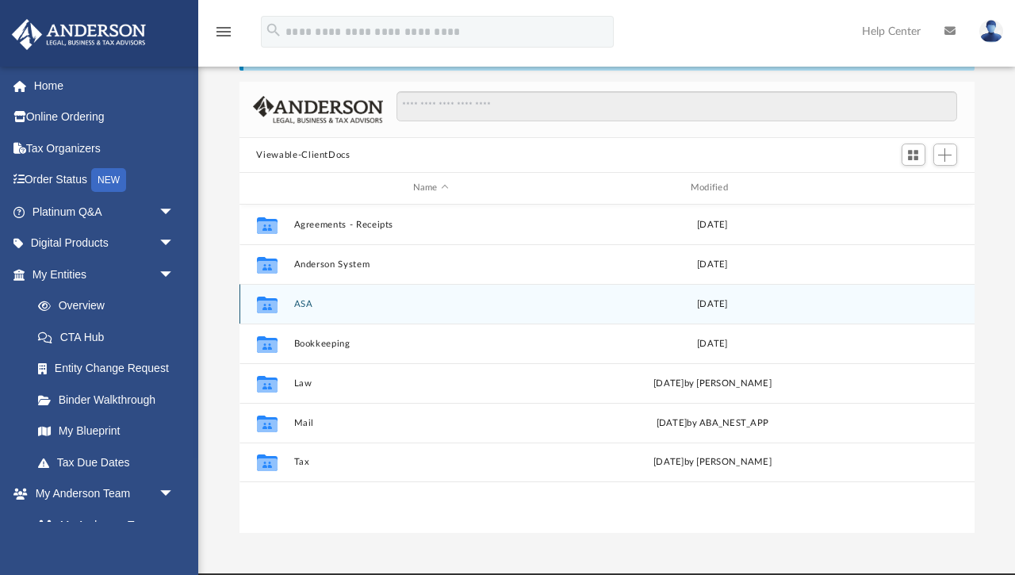
scroll to position [91, 0]
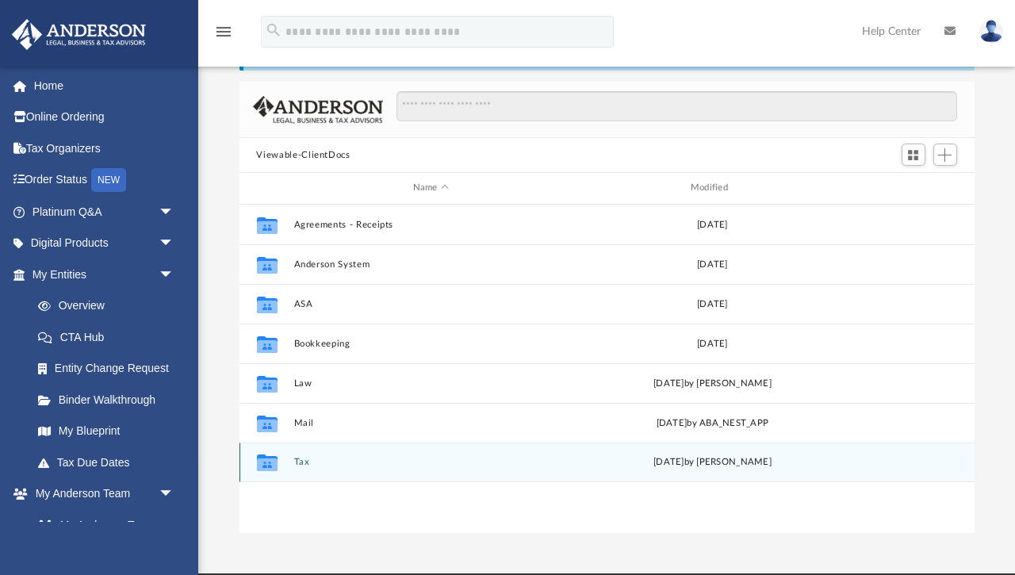
click at [297, 461] on button "Tax" at bounding box center [430, 462] width 274 height 10
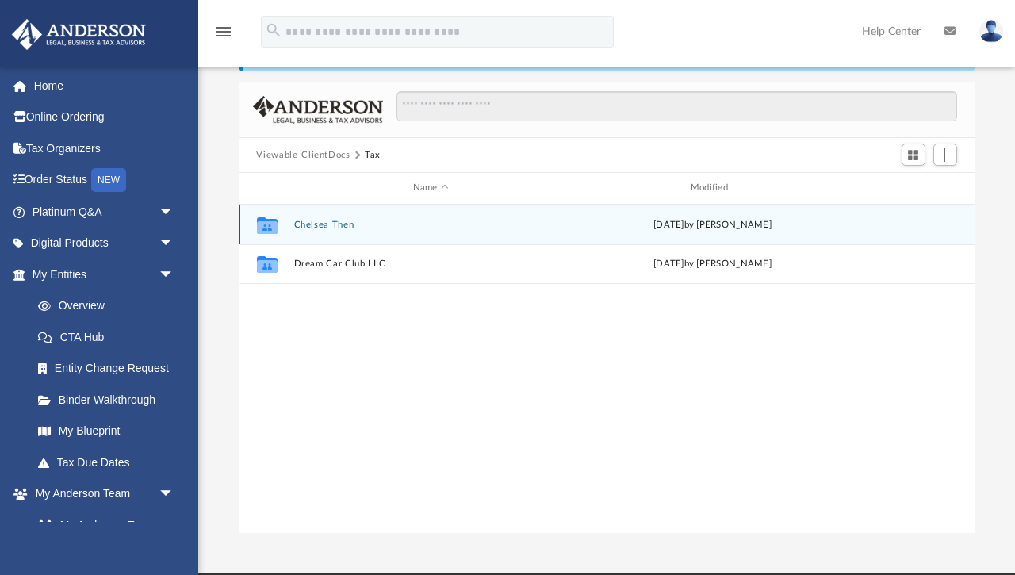
click at [325, 221] on button "Chelsea Then" at bounding box center [430, 225] width 274 height 10
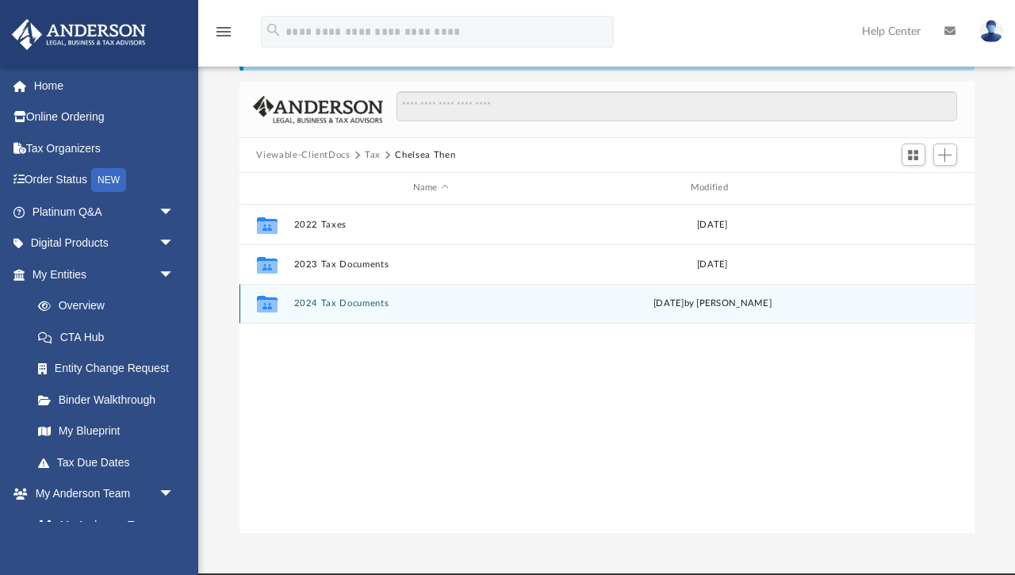
click at [338, 299] on button "2024 Tax Documents" at bounding box center [430, 303] width 274 height 10
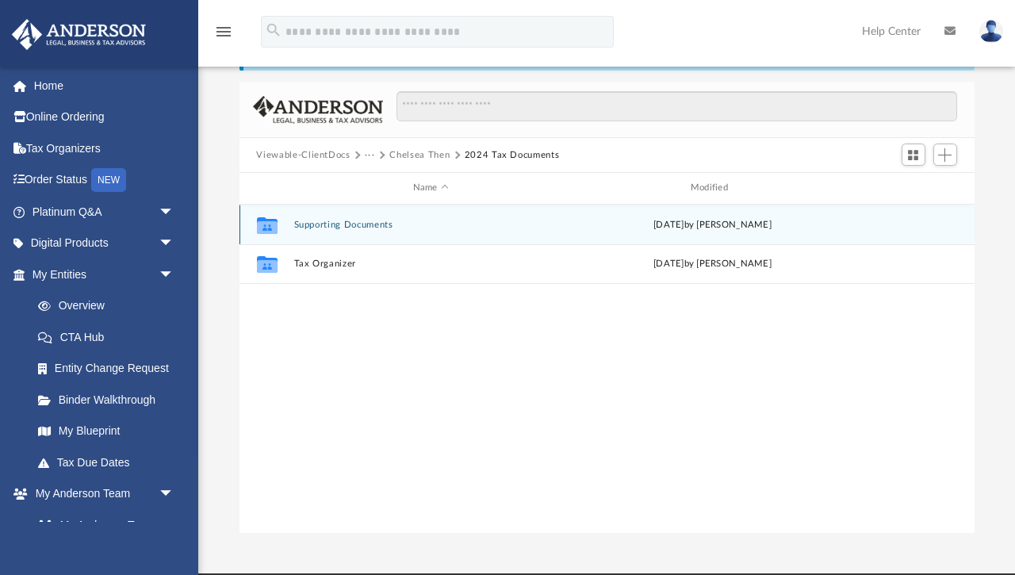
click at [330, 223] on button "Supporting Documents" at bounding box center [430, 225] width 274 height 10
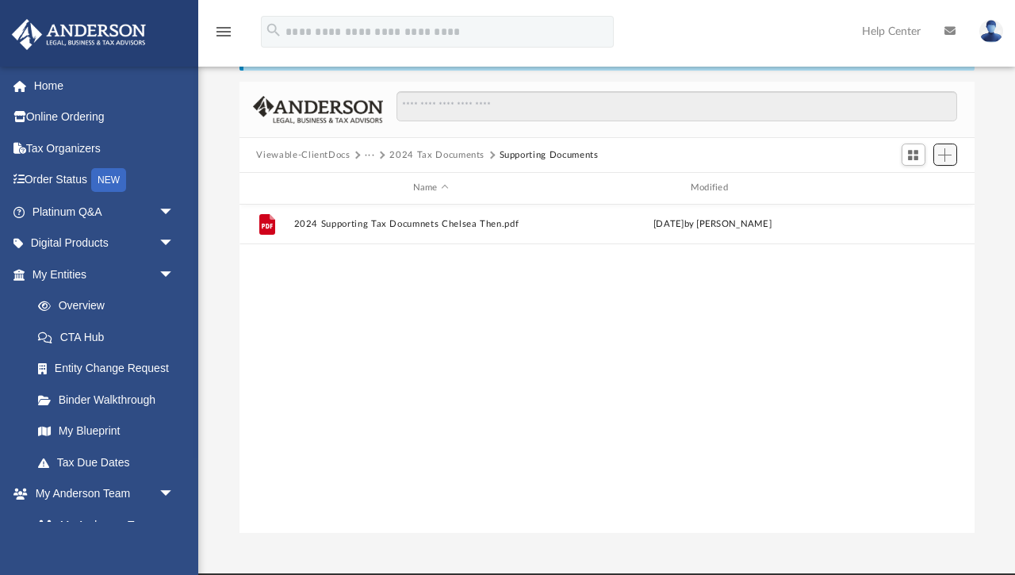
click at [946, 157] on span "Add" at bounding box center [944, 154] width 13 height 13
click at [906, 186] on li "Upload" at bounding box center [922, 186] width 51 height 17
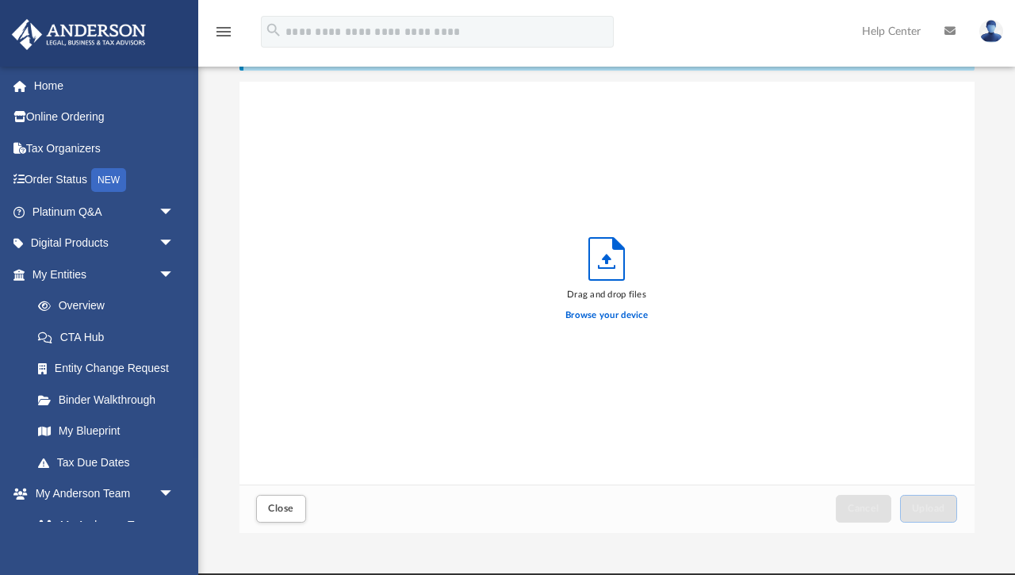
scroll to position [402, 735]
click at [590, 318] on label "Browse your device" at bounding box center [606, 315] width 82 height 14
click at [0, 0] on input "Browse your device" at bounding box center [0, 0] width 0 height 0
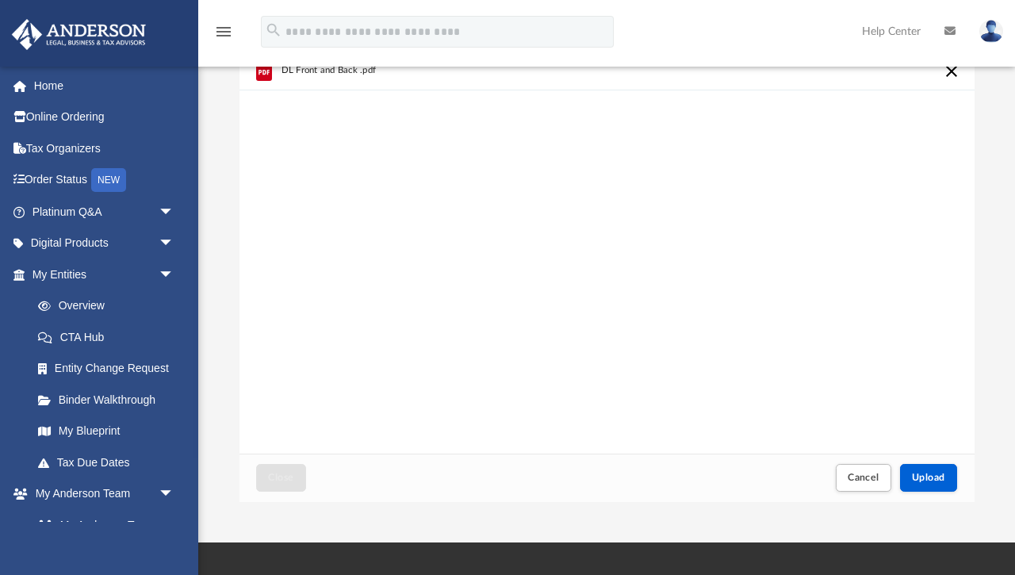
scroll to position [126, 0]
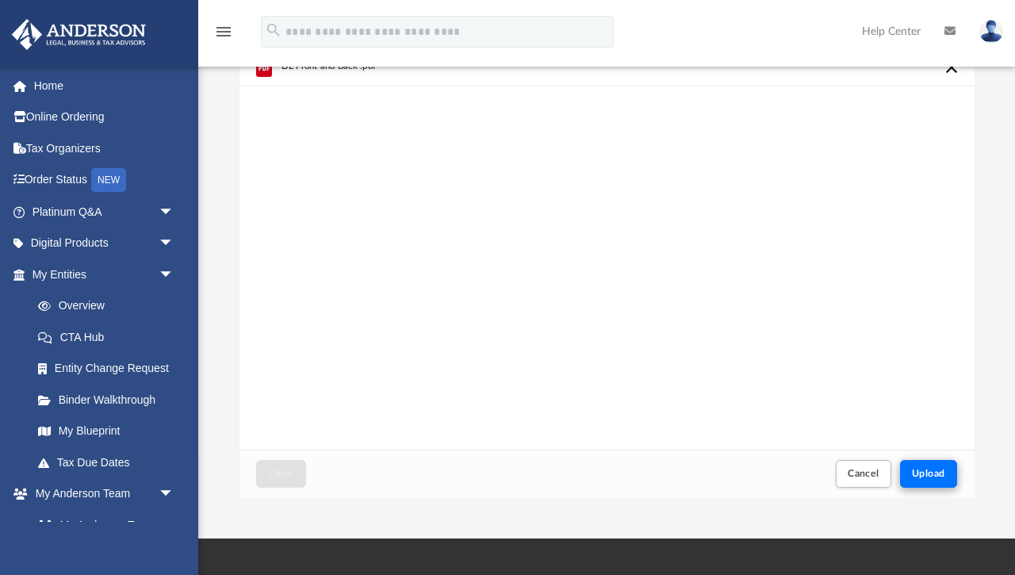
click at [920, 469] on span "Upload" at bounding box center [928, 474] width 33 height 10
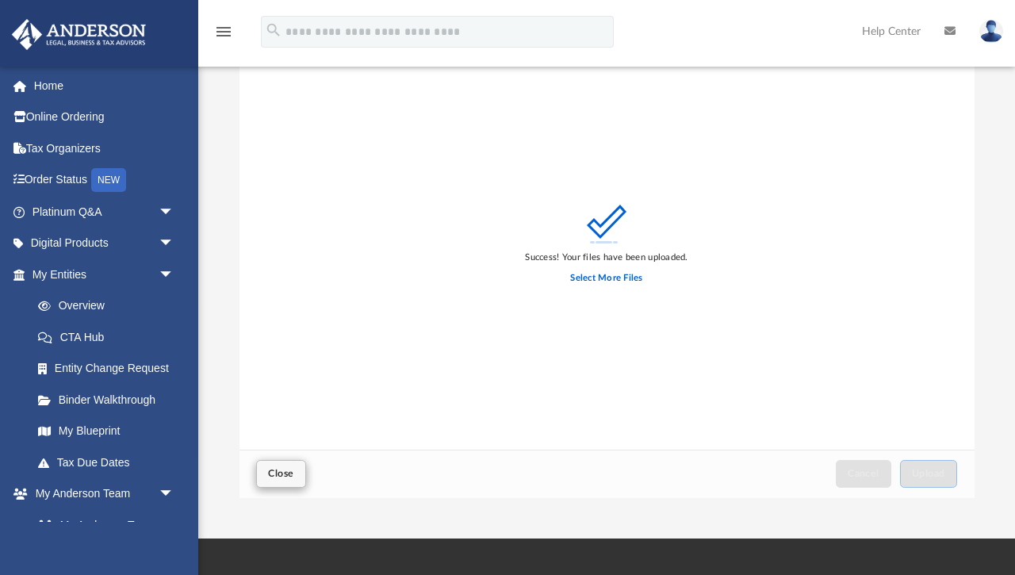
click at [280, 477] on span "Close" at bounding box center [280, 474] width 25 height 10
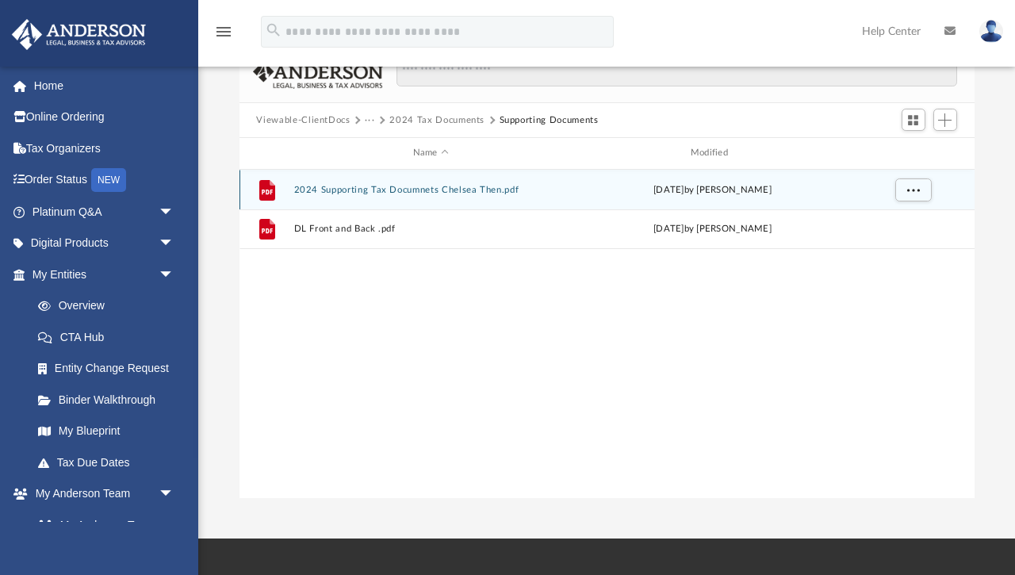
click at [455, 188] on button "2024 Supporting Tax Documnets Chelsea Then.pdf" at bounding box center [430, 190] width 274 height 10
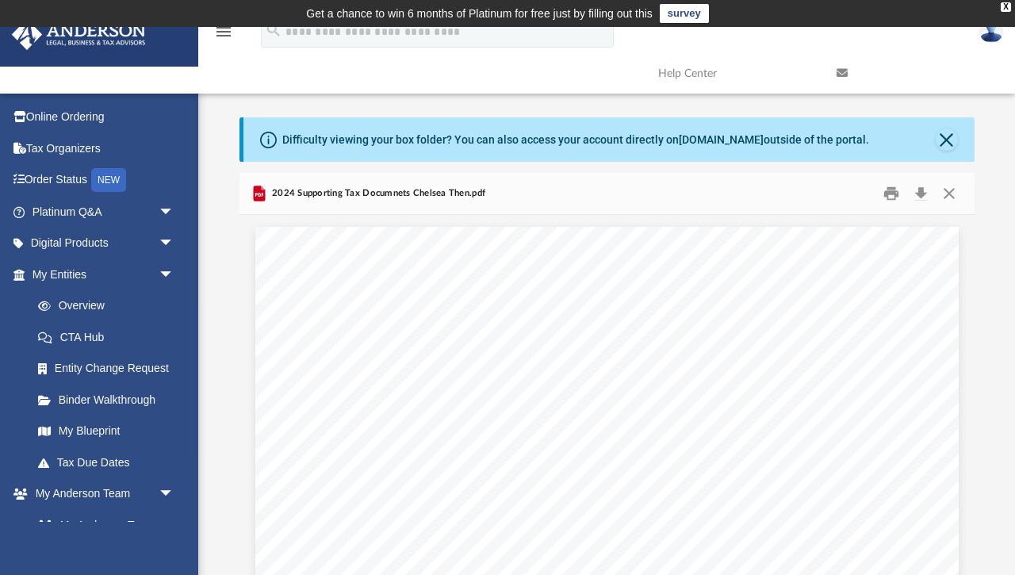
scroll to position [0, 0]
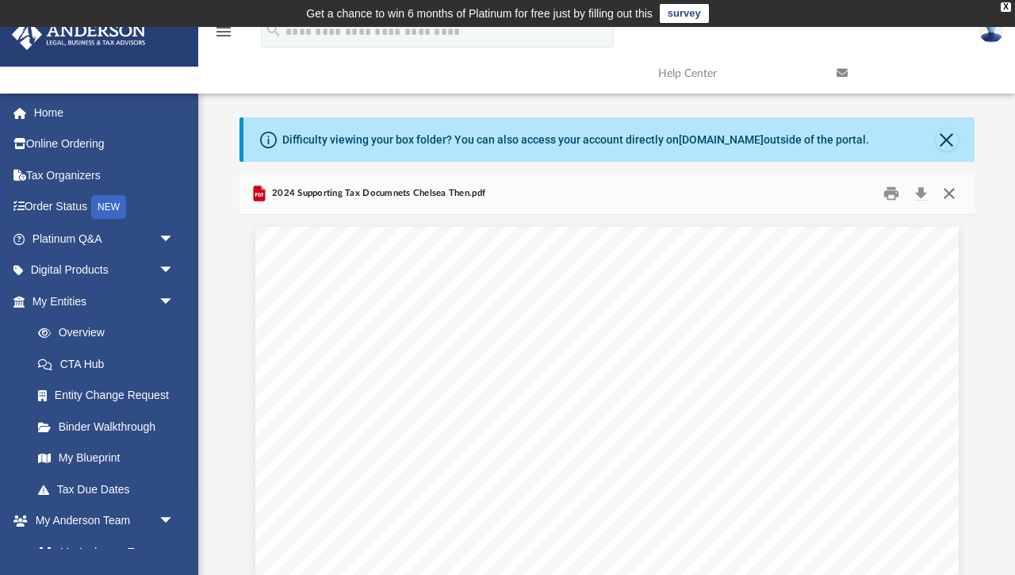
click at [948, 193] on button "Close" at bounding box center [949, 194] width 29 height 25
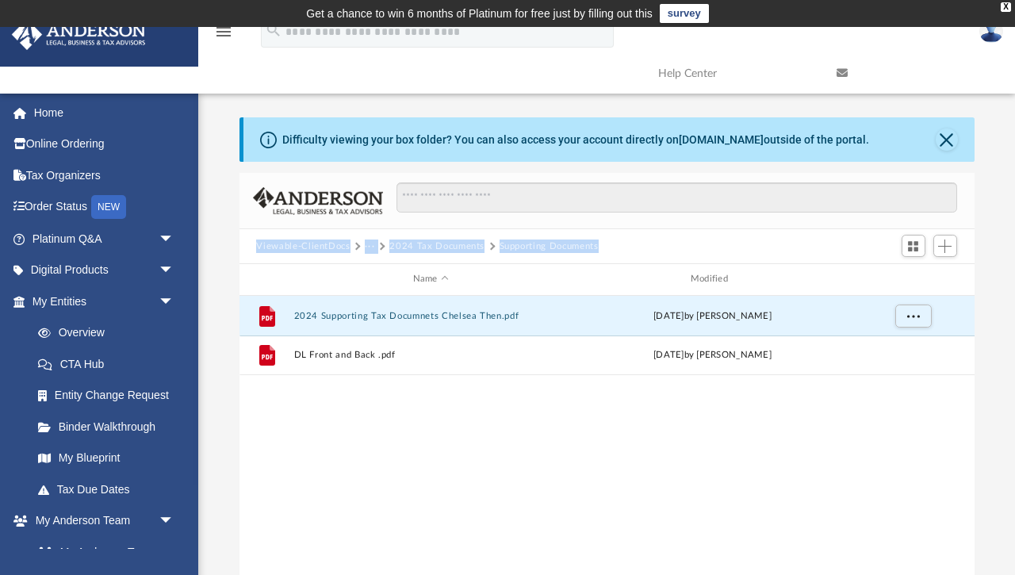
drag, startPoint x: 602, startPoint y: 243, endPoint x: 253, endPoint y: 246, distance: 348.9
click at [253, 246] on div "Viewable-ClientDocs ··· 2024 Tax Documents Supporting Documents" at bounding box center [606, 246] width 735 height 35
copy div "Viewable-ClientDocs ··· 2024 Tax Documents Supporting Documents"
click at [381, 244] on span at bounding box center [381, 247] width 8 height 8
click at [381, 246] on span at bounding box center [381, 247] width 8 height 8
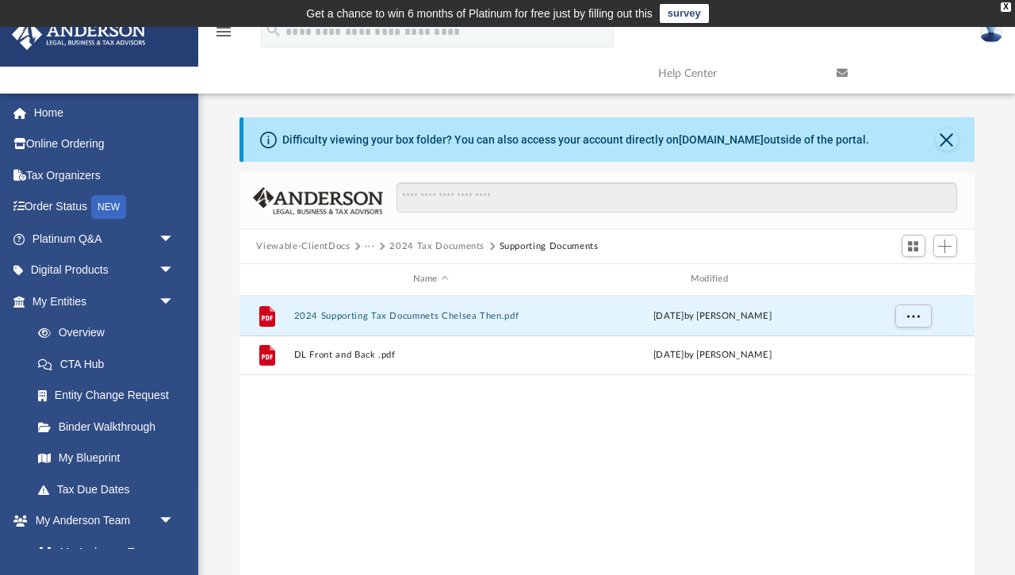
click at [381, 248] on span at bounding box center [381, 247] width 8 height 8
click at [400, 246] on button "2024 Tax Documents" at bounding box center [436, 246] width 95 height 14
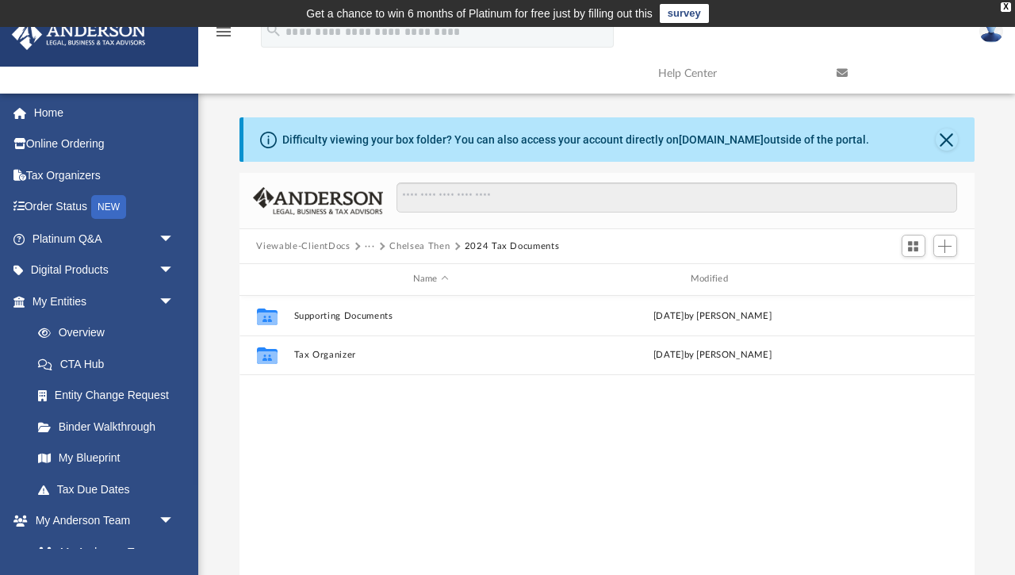
click at [423, 248] on button "Chelsea Then" at bounding box center [419, 246] width 60 height 14
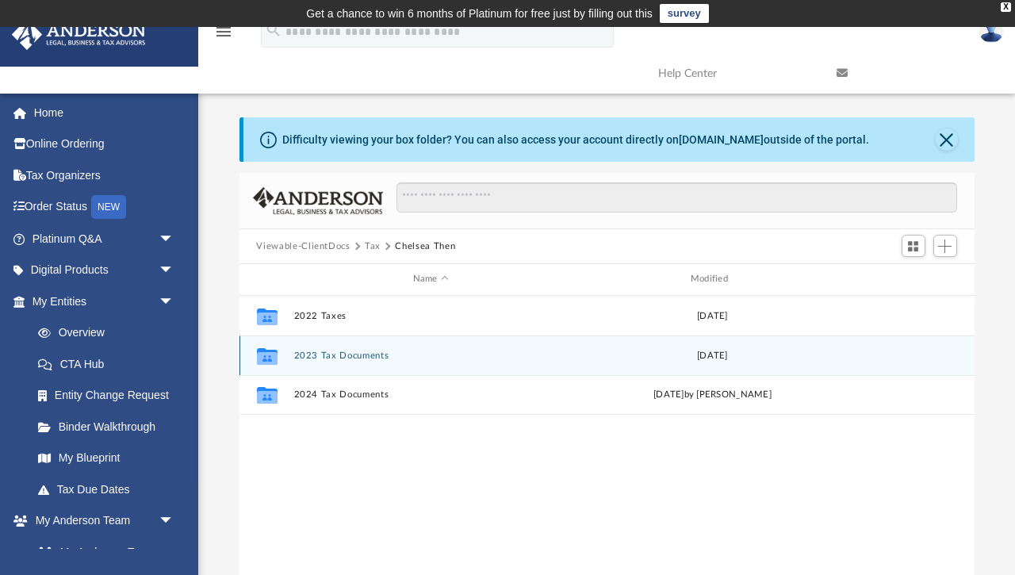
click at [327, 359] on button "2023 Tax Documents" at bounding box center [430, 355] width 274 height 10
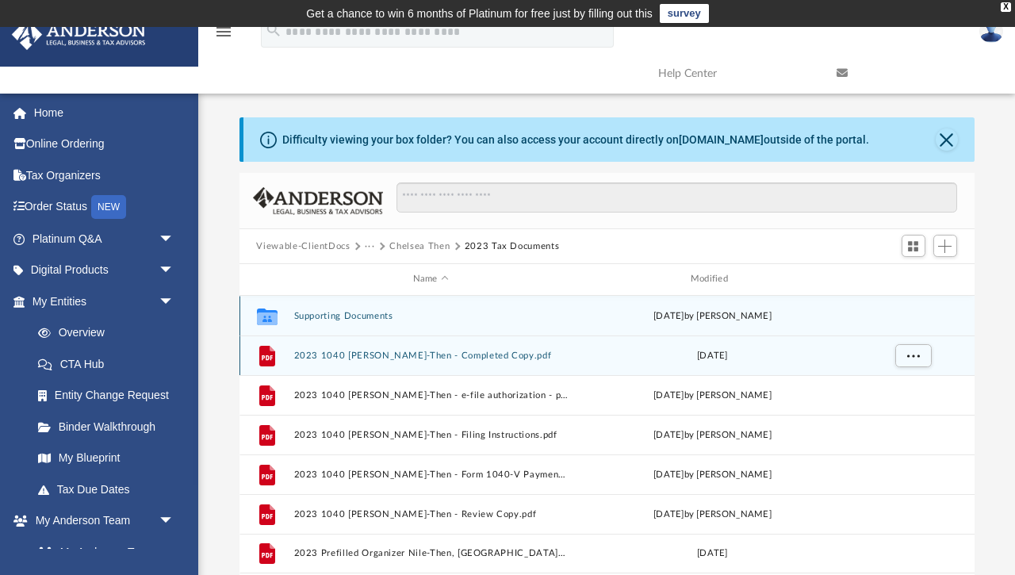
scroll to position [50, 0]
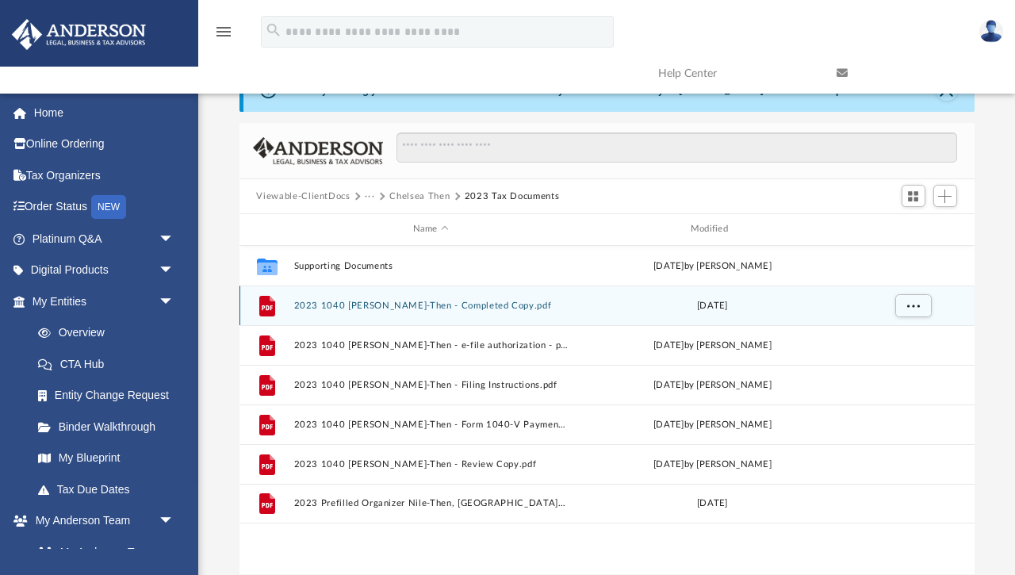
click at [352, 304] on button "2023 1040 [PERSON_NAME]-Then - Completed Copy.pdf" at bounding box center [430, 306] width 274 height 10
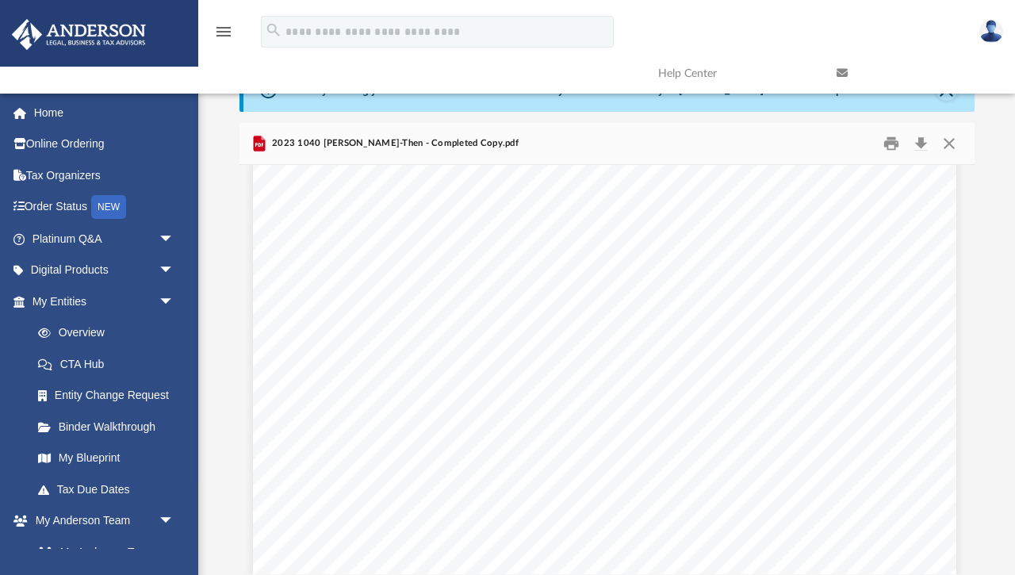
scroll to position [3554, 2]
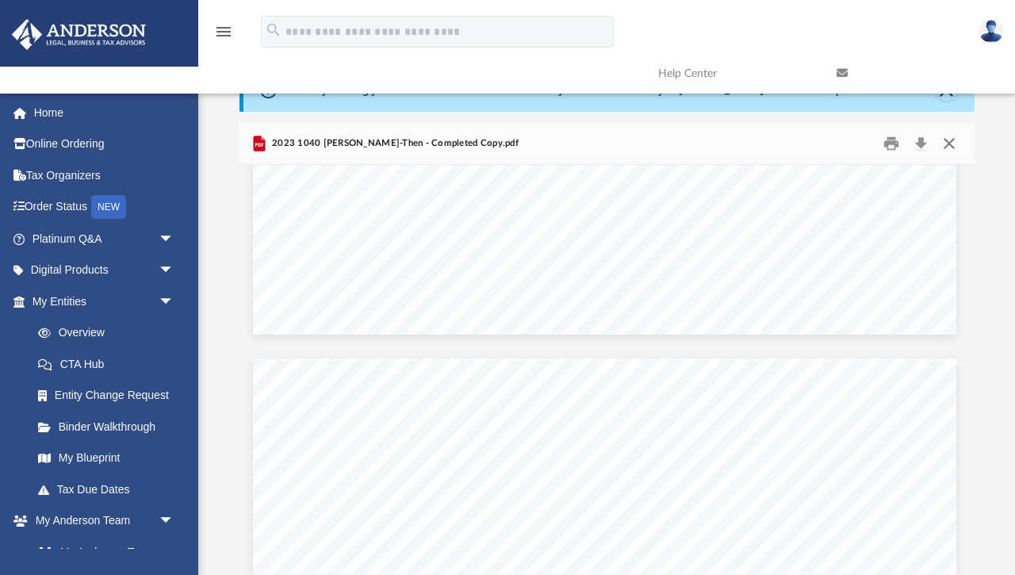
click at [948, 147] on button "Close" at bounding box center [949, 144] width 29 height 25
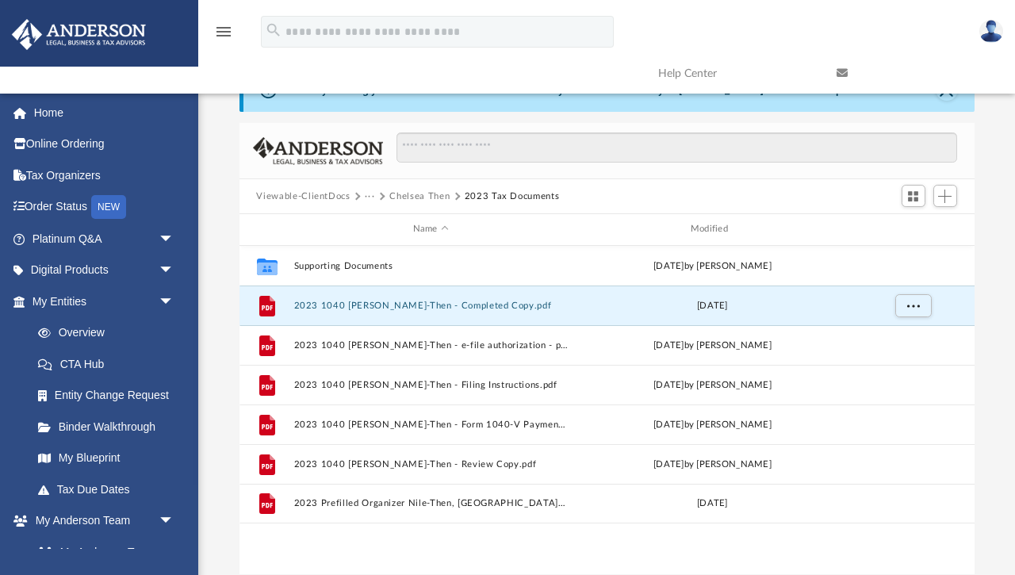
click at [436, 200] on button "Chelsea Then" at bounding box center [419, 197] width 60 height 14
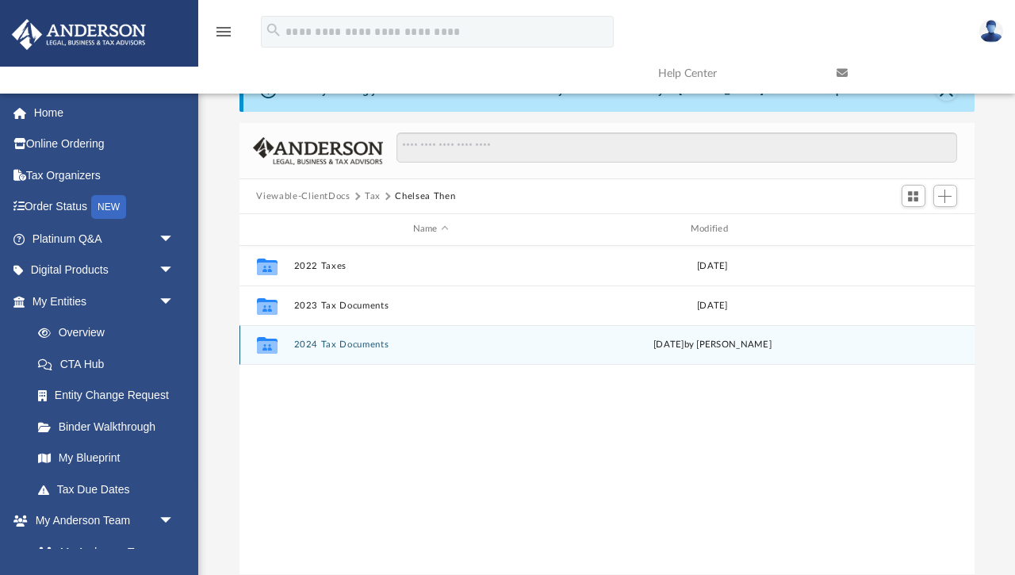
click at [331, 361] on div "Collaborated Folder 2024 Tax Documents [DATE] by [PERSON_NAME]" at bounding box center [606, 345] width 735 height 40
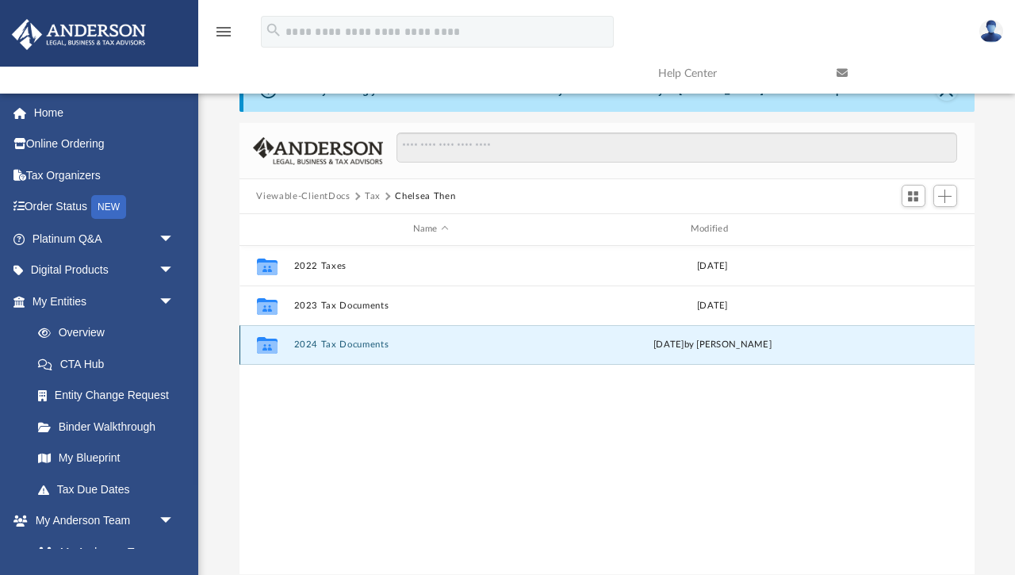
click at [331, 347] on button "2024 Tax Documents" at bounding box center [430, 344] width 274 height 10
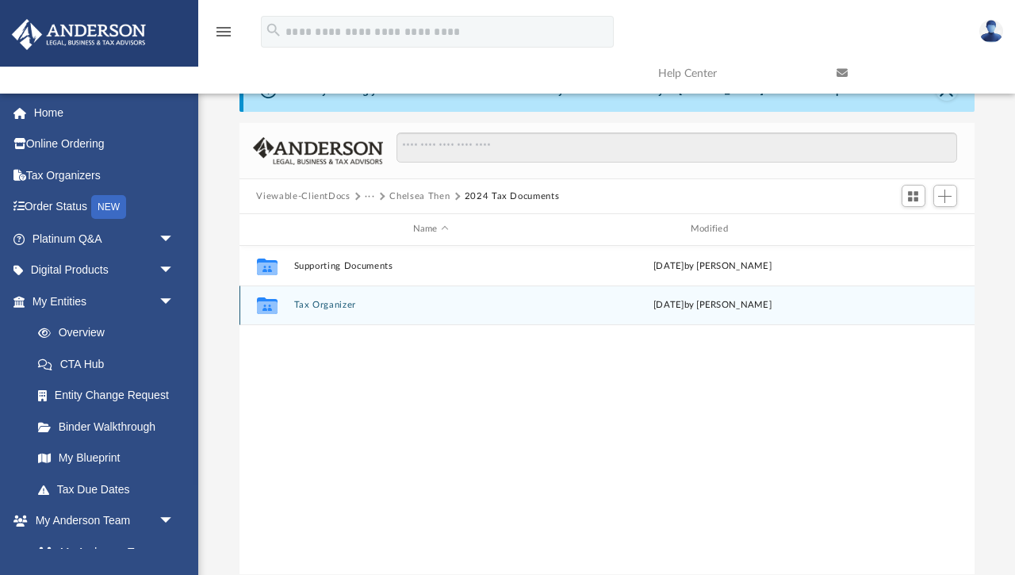
click at [337, 306] on button "Tax Organizer" at bounding box center [430, 305] width 274 height 10
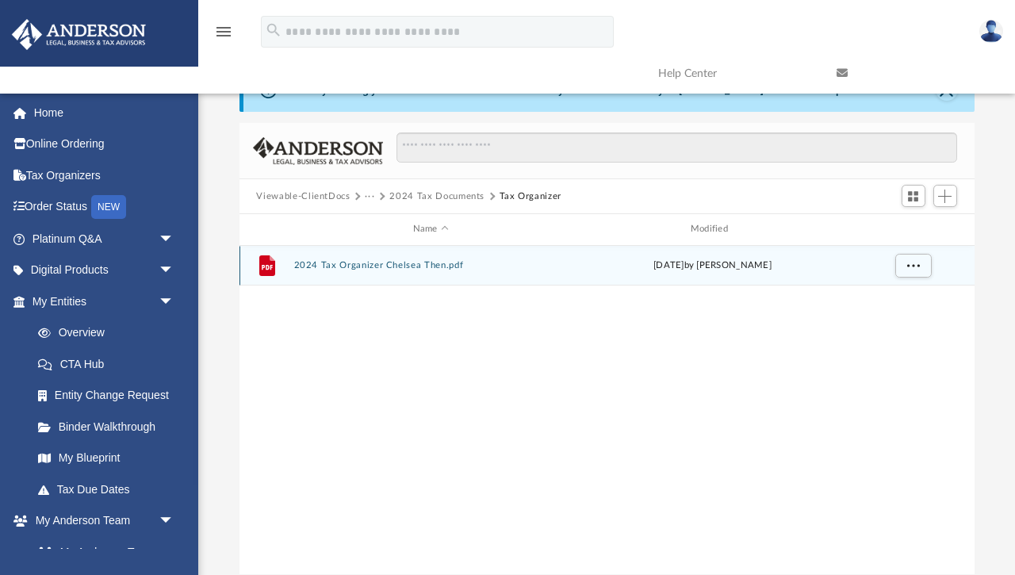
click at [389, 267] on button "2024 Tax Organizer Chelsea Then.pdf" at bounding box center [430, 265] width 274 height 10
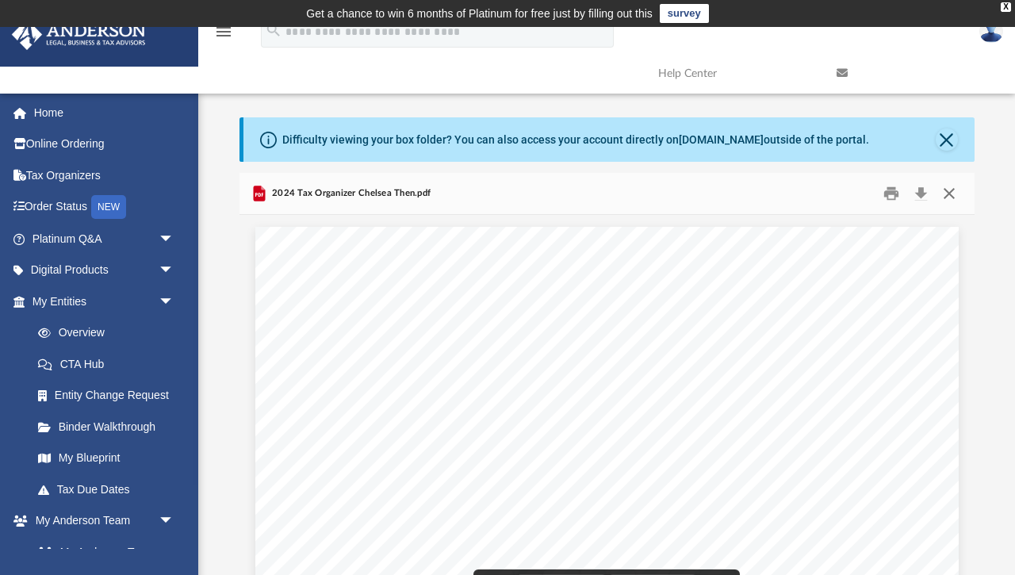
scroll to position [0, 0]
click at [955, 197] on button "Close" at bounding box center [949, 194] width 29 height 25
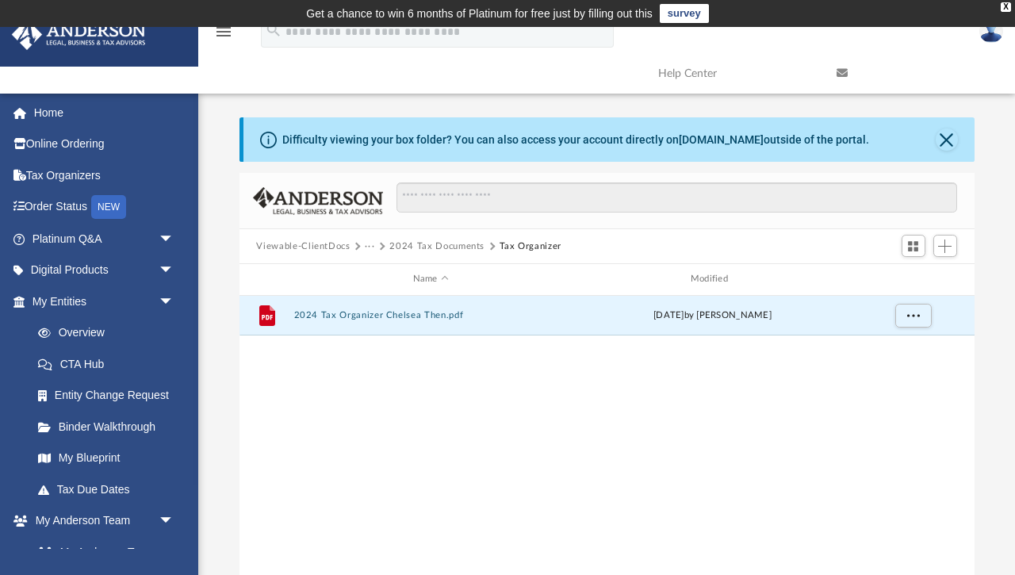
click at [445, 246] on button "2024 Tax Documents" at bounding box center [436, 246] width 95 height 14
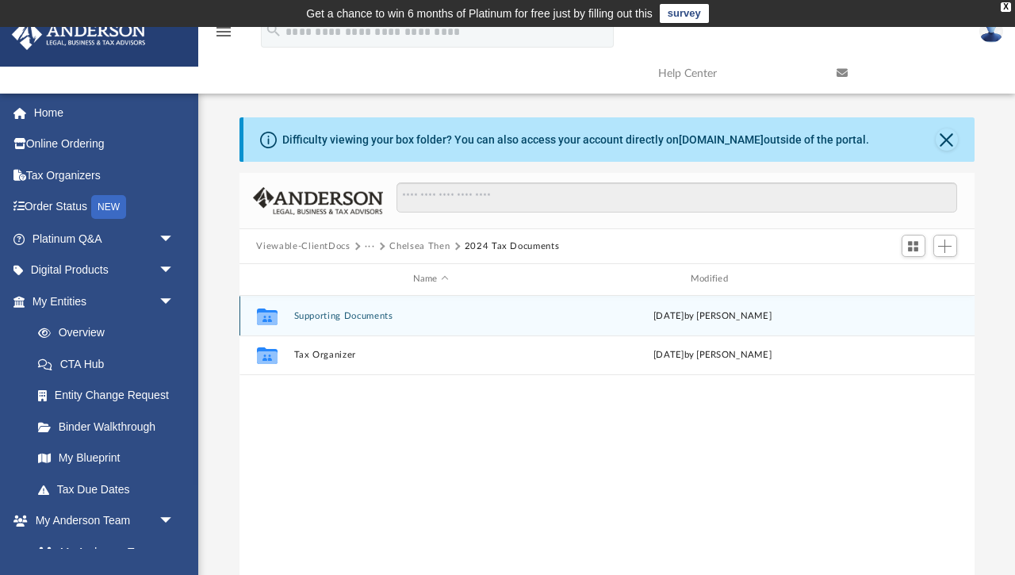
click at [328, 320] on button "Supporting Documents" at bounding box center [430, 316] width 274 height 10
click at [341, 318] on button "2024 Supporting Tax Documnets Chelsea Then.pdf" at bounding box center [430, 316] width 274 height 10
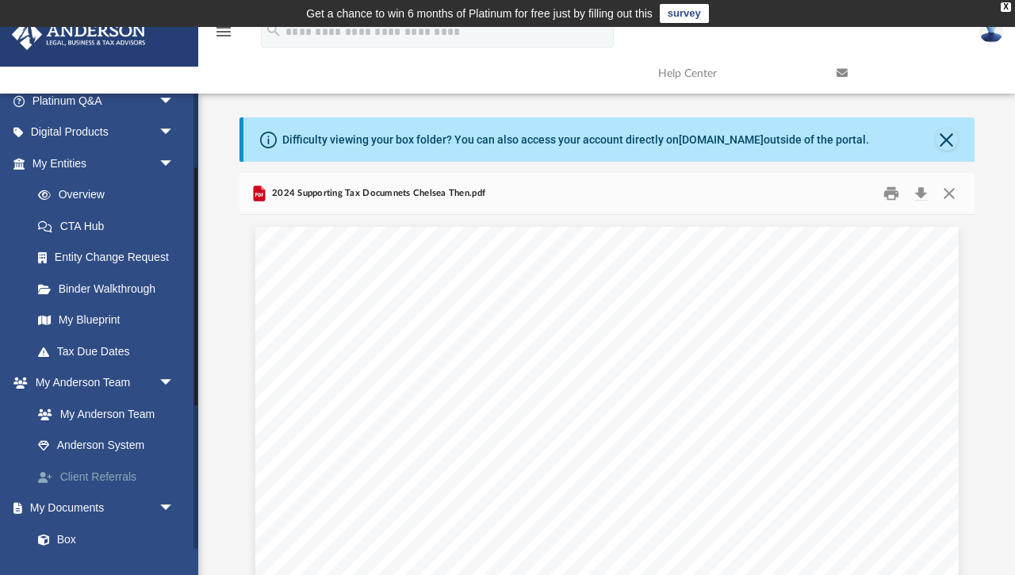
scroll to position [171, 0]
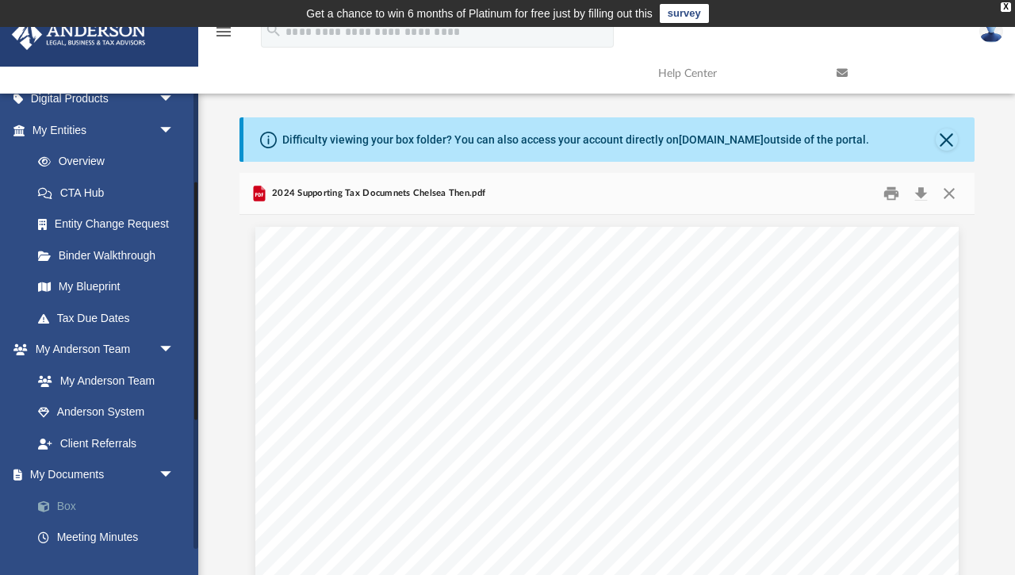
click at [58, 502] on link "Box" at bounding box center [110, 506] width 176 height 32
click at [67, 500] on link "Box" at bounding box center [110, 506] width 176 height 32
click at [955, 192] on button "Close" at bounding box center [949, 194] width 29 height 25
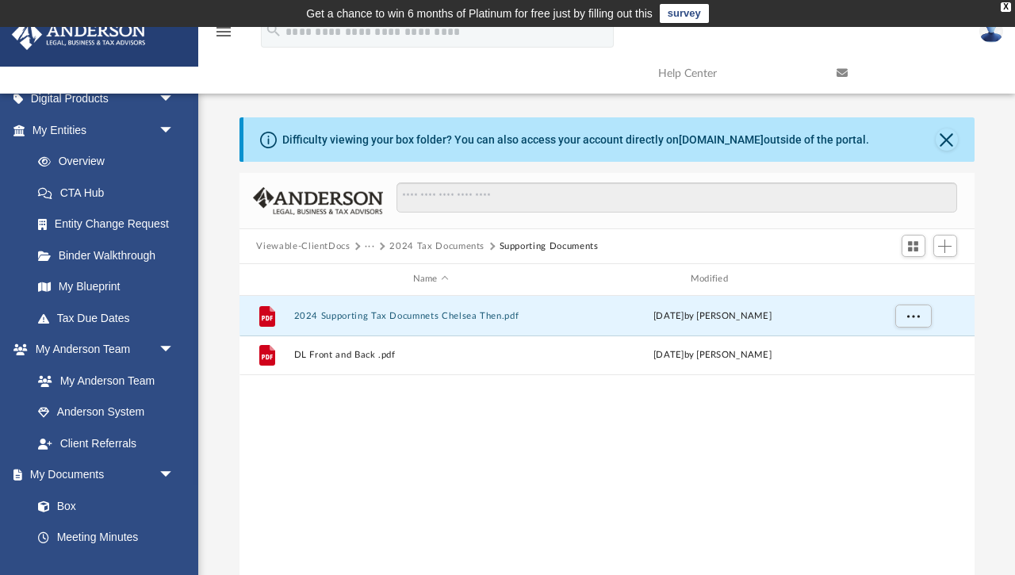
click at [336, 246] on button "Viewable-ClientDocs" at bounding box center [303, 246] width 94 height 14
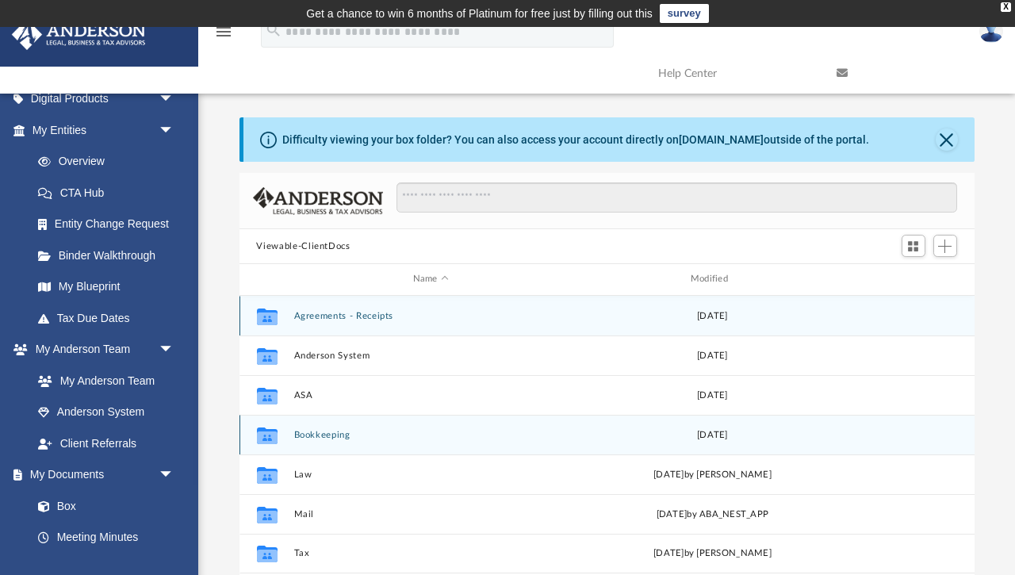
scroll to position [80, 0]
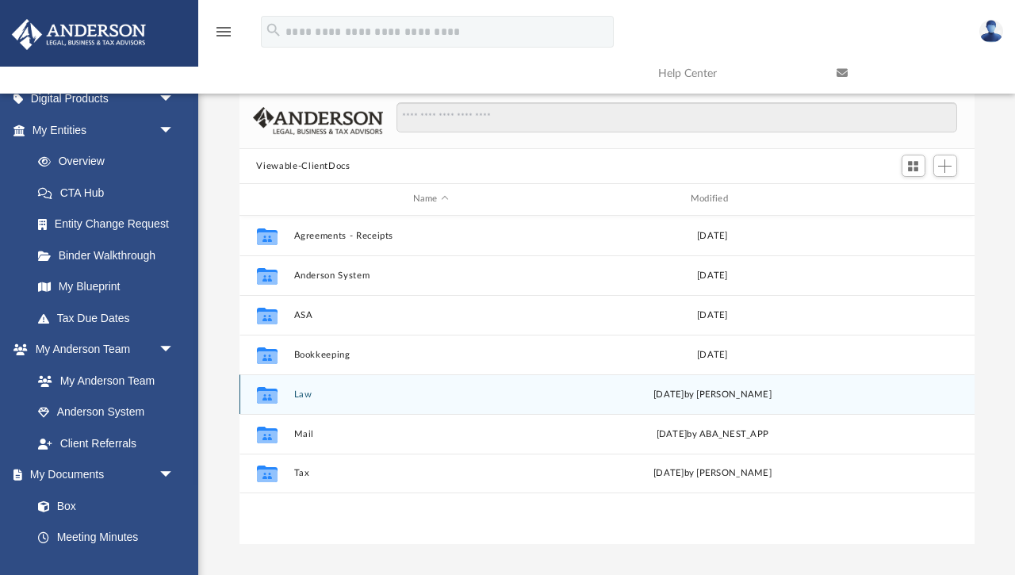
click at [302, 393] on button "Law" at bounding box center [430, 394] width 274 height 10
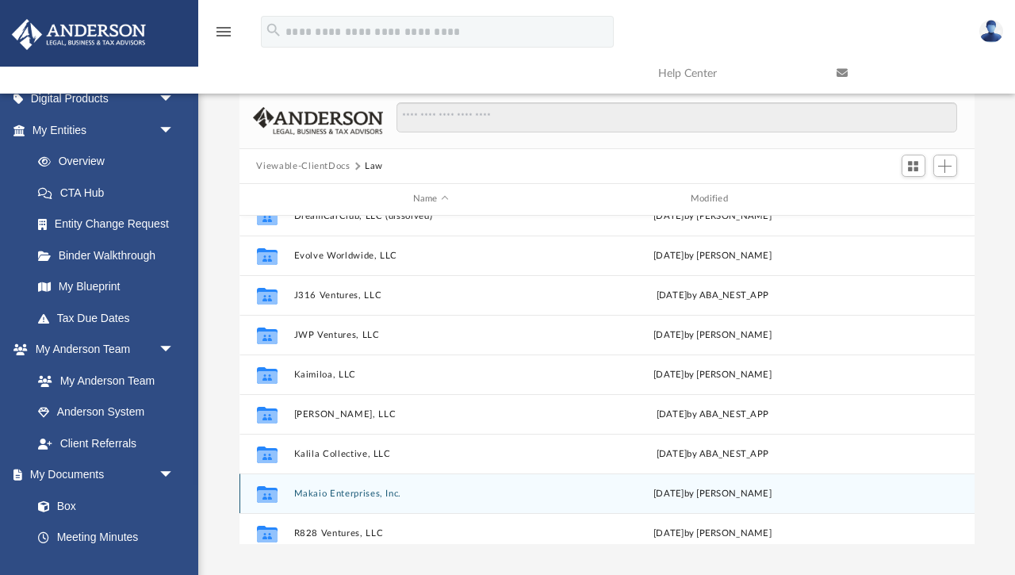
scroll to position [19, 0]
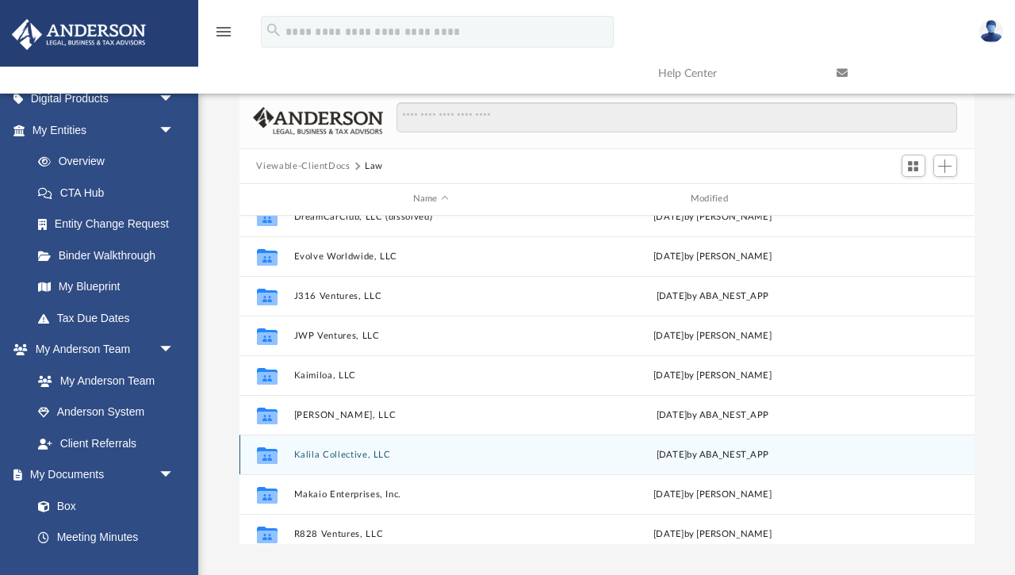
click at [326, 452] on button "Kalila Collective, LLC" at bounding box center [430, 455] width 274 height 10
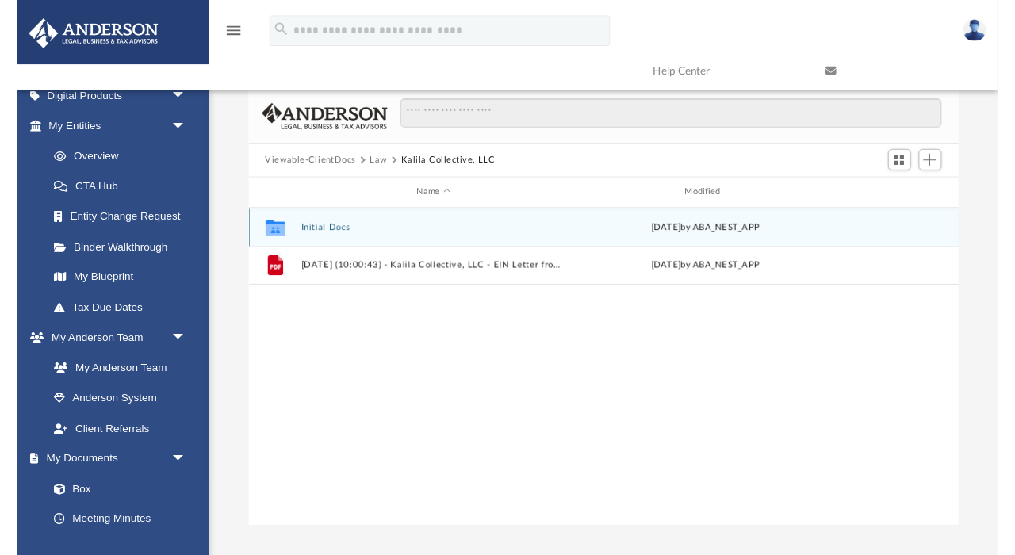
scroll to position [0, 0]
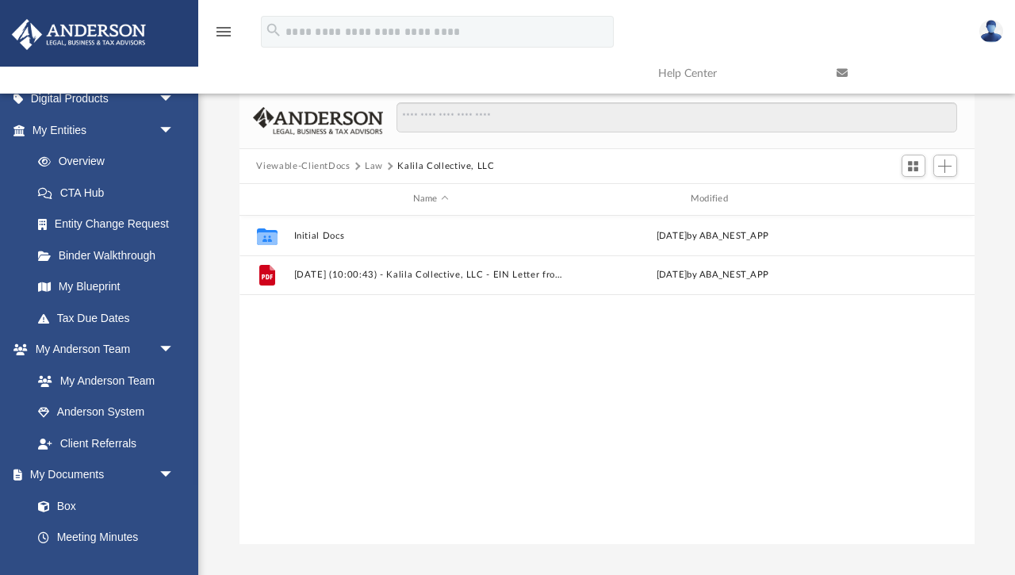
click at [318, 167] on button "Viewable-ClientDocs" at bounding box center [303, 166] width 94 height 14
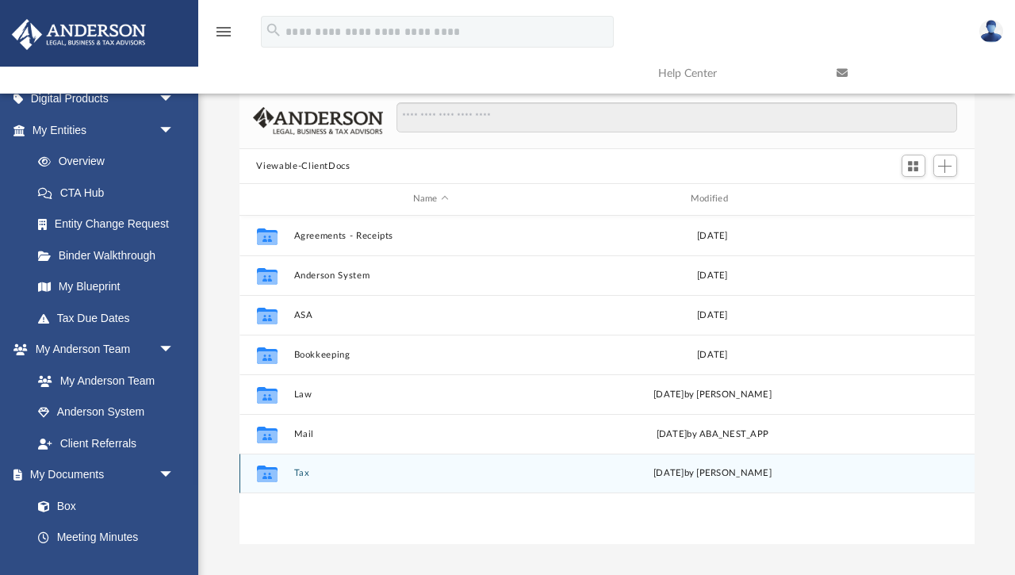
click at [296, 470] on button "Tax" at bounding box center [430, 473] width 274 height 10
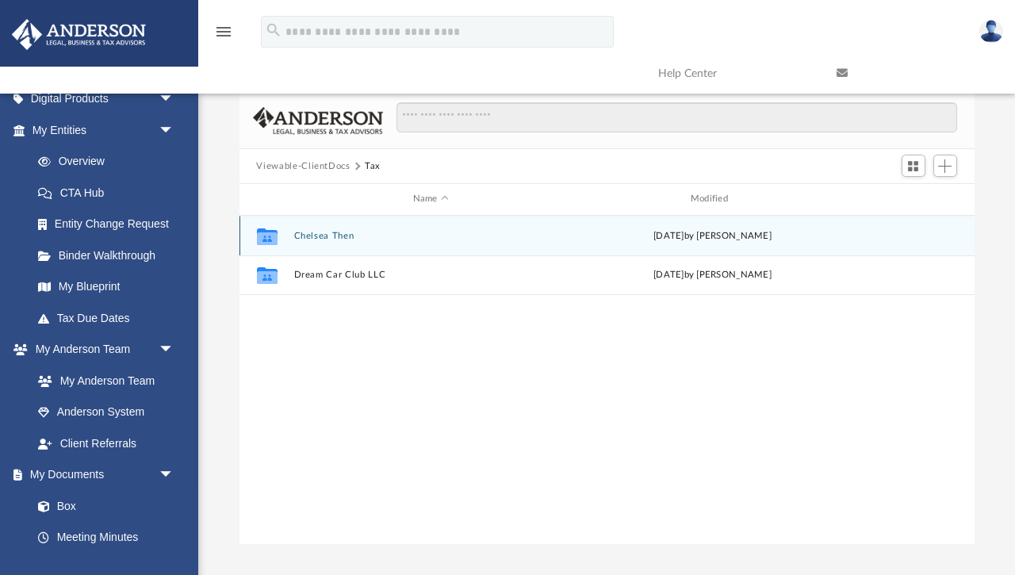
click at [347, 238] on button "Chelsea Then" at bounding box center [430, 236] width 274 height 10
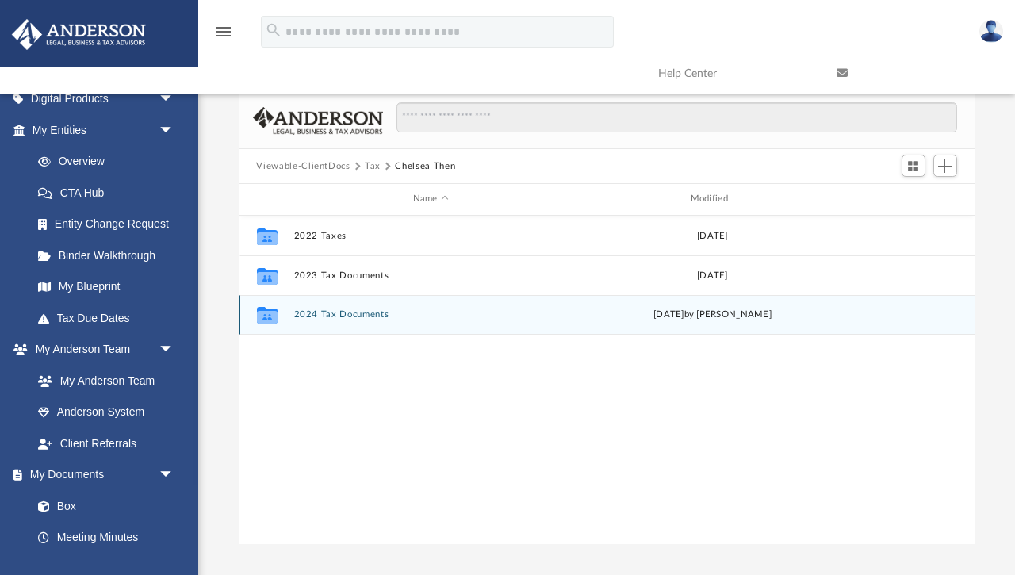
click at [365, 312] on button "2024 Tax Documents" at bounding box center [430, 314] width 274 height 10
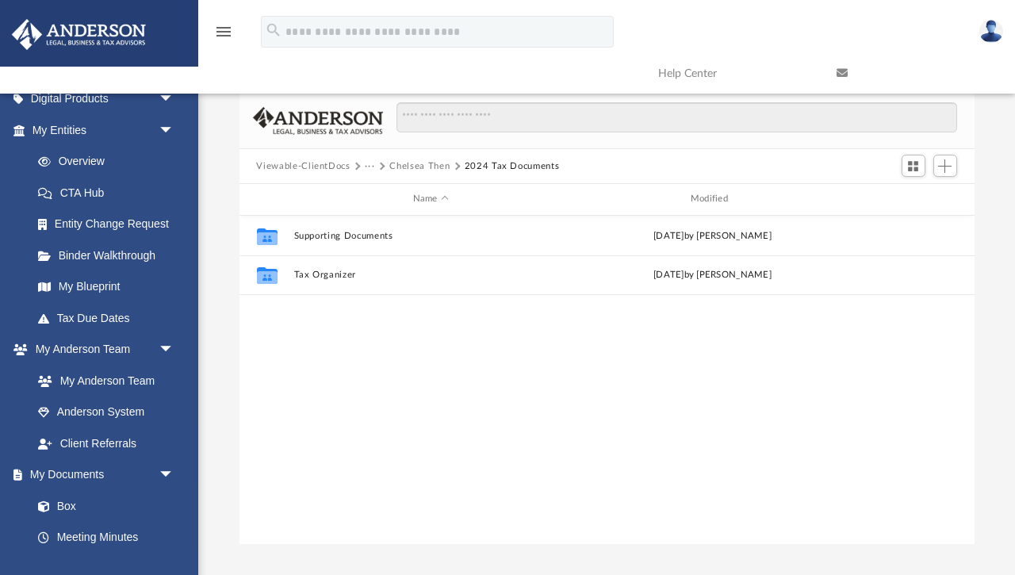
click at [411, 167] on button "Chelsea Then" at bounding box center [419, 166] width 60 height 14
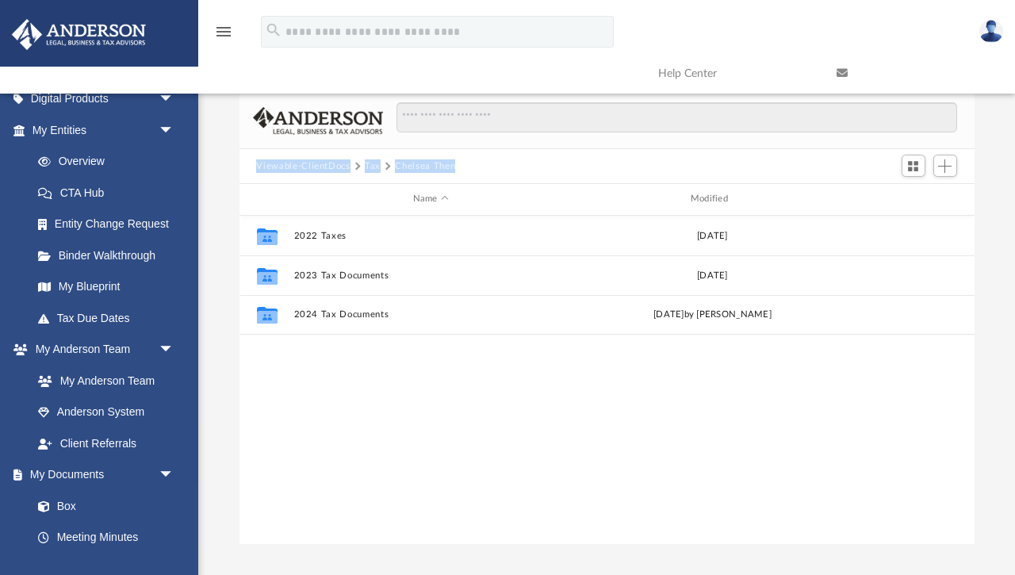
drag, startPoint x: 461, startPoint y: 167, endPoint x: 254, endPoint y: 170, distance: 207.0
click at [254, 170] on div "Viewable-ClientDocs Tax Chelsea Then" at bounding box center [606, 166] width 735 height 35
copy div "Viewable-ClientDocs Tax Chelsea Then"
